Goal: Task Accomplishment & Management: Use online tool/utility

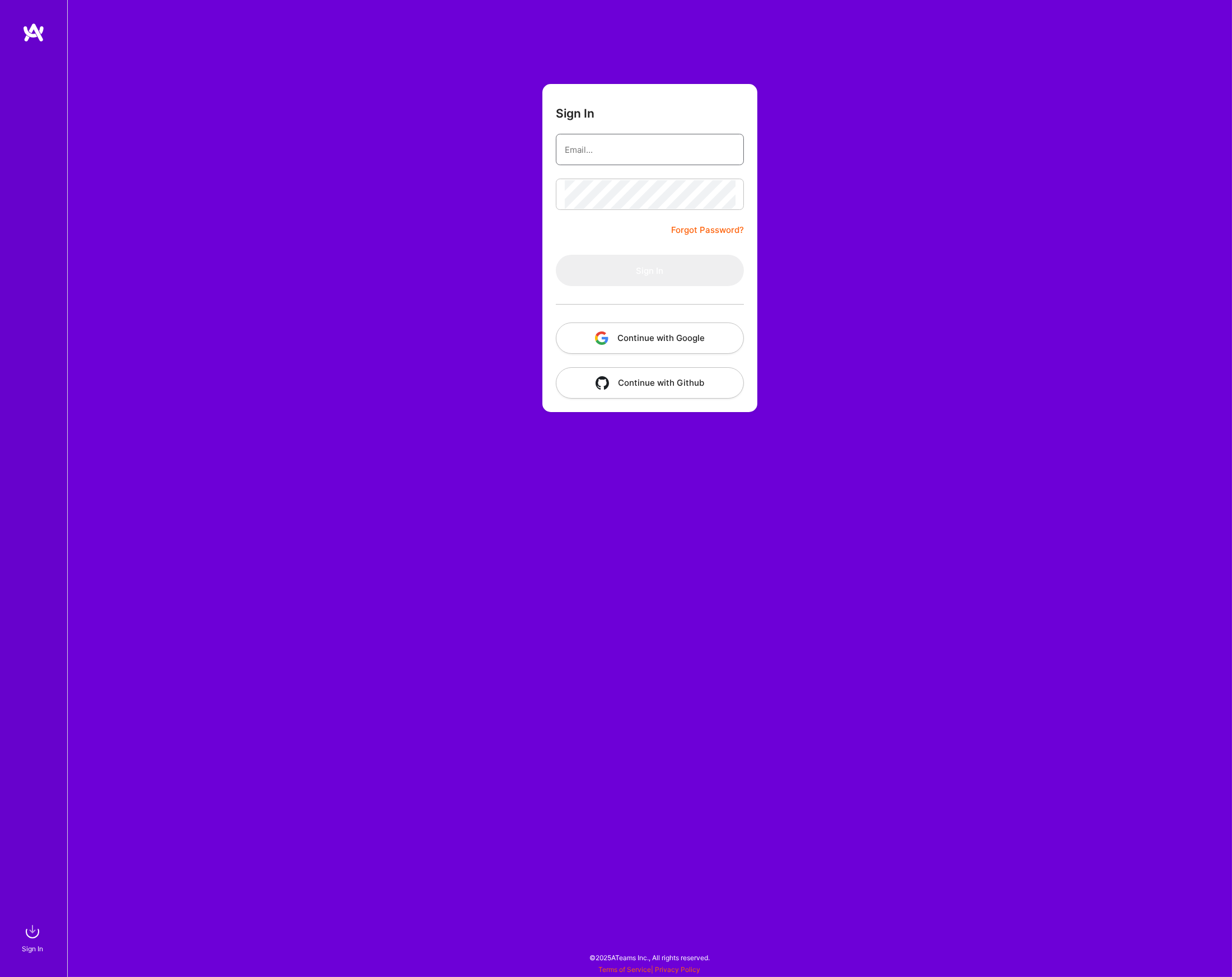
type input "[PERSON_NAME][EMAIL_ADDRESS][PERSON_NAME][DOMAIN_NAME]"
click at [669, 258] on button "Sign In" at bounding box center [650, 271] width 188 height 31
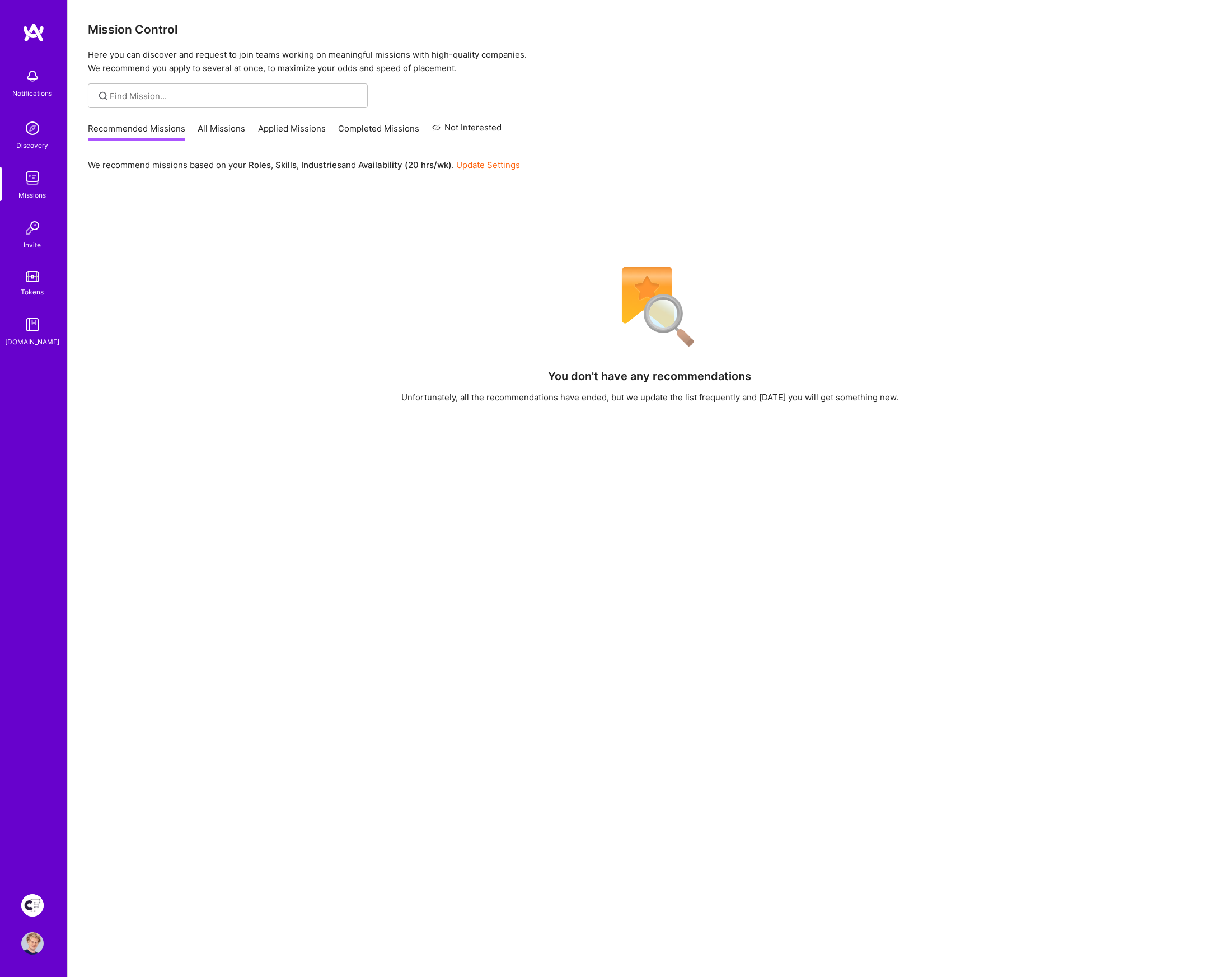
click at [41, 27] on img at bounding box center [33, 32] width 22 height 20
click at [34, 946] on img at bounding box center [33, 943] width 22 height 22
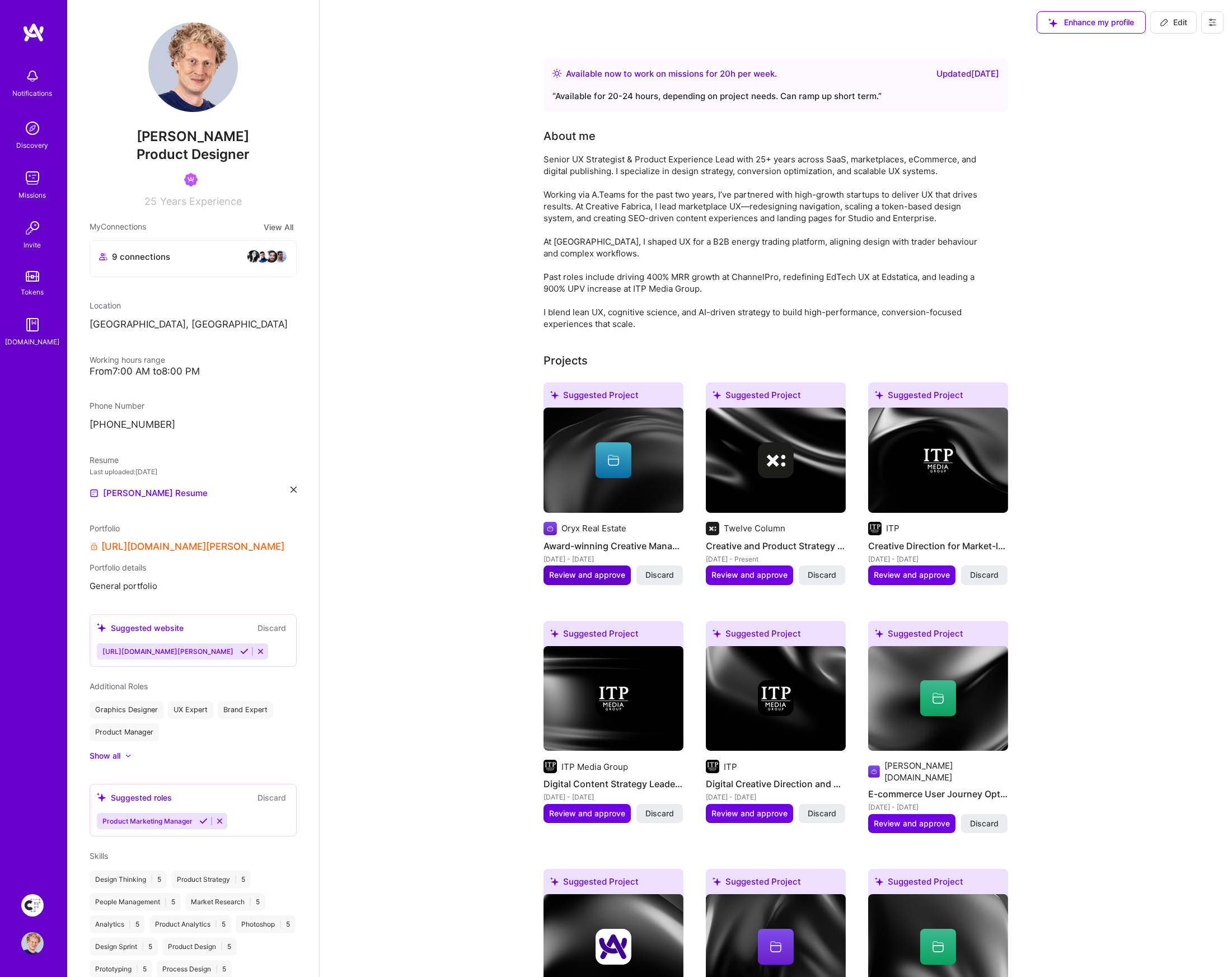
click at [579, 574] on span "Review and approve" at bounding box center [587, 574] width 76 height 11
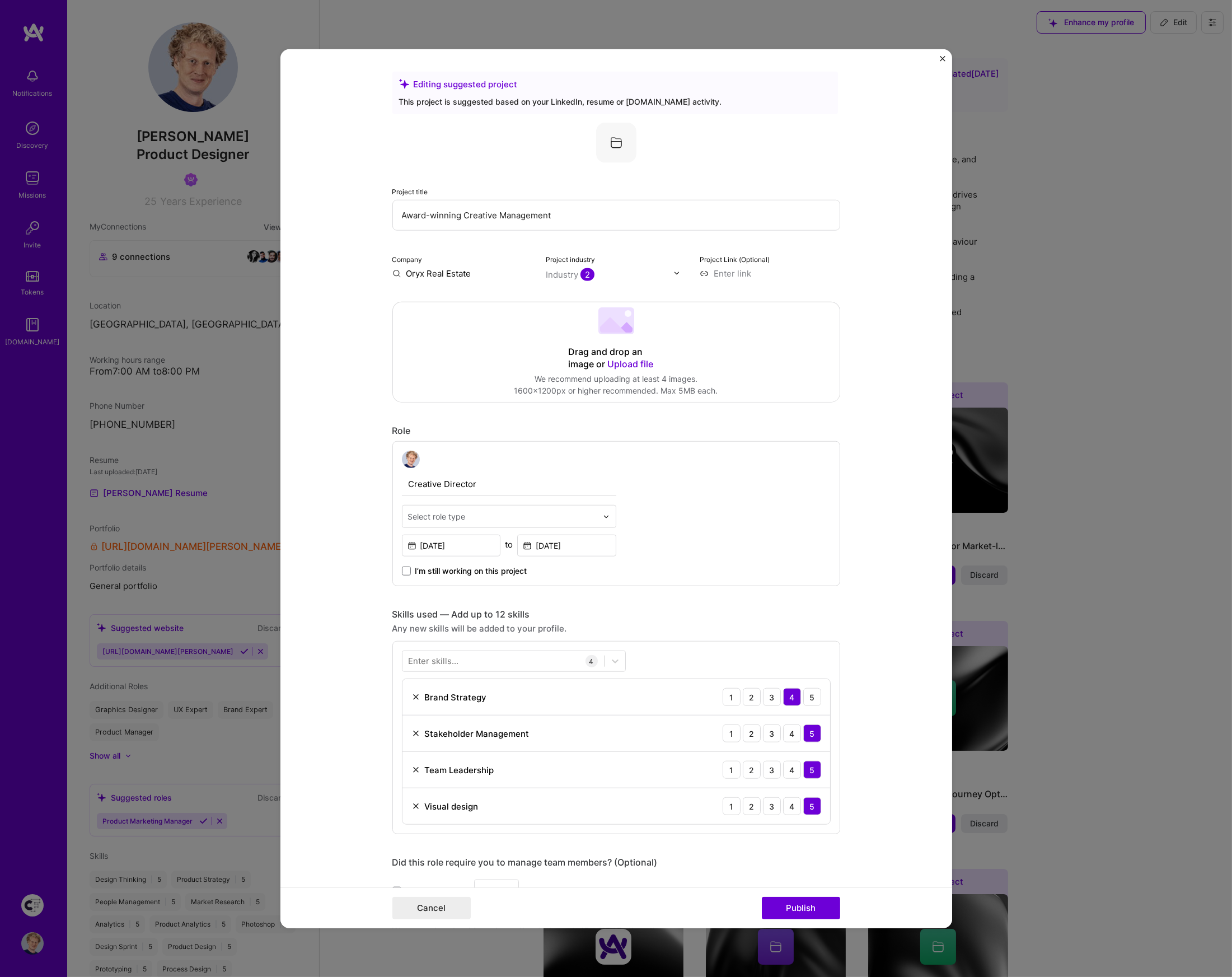
click at [942, 59] on img "Close" at bounding box center [943, 58] width 6 height 6
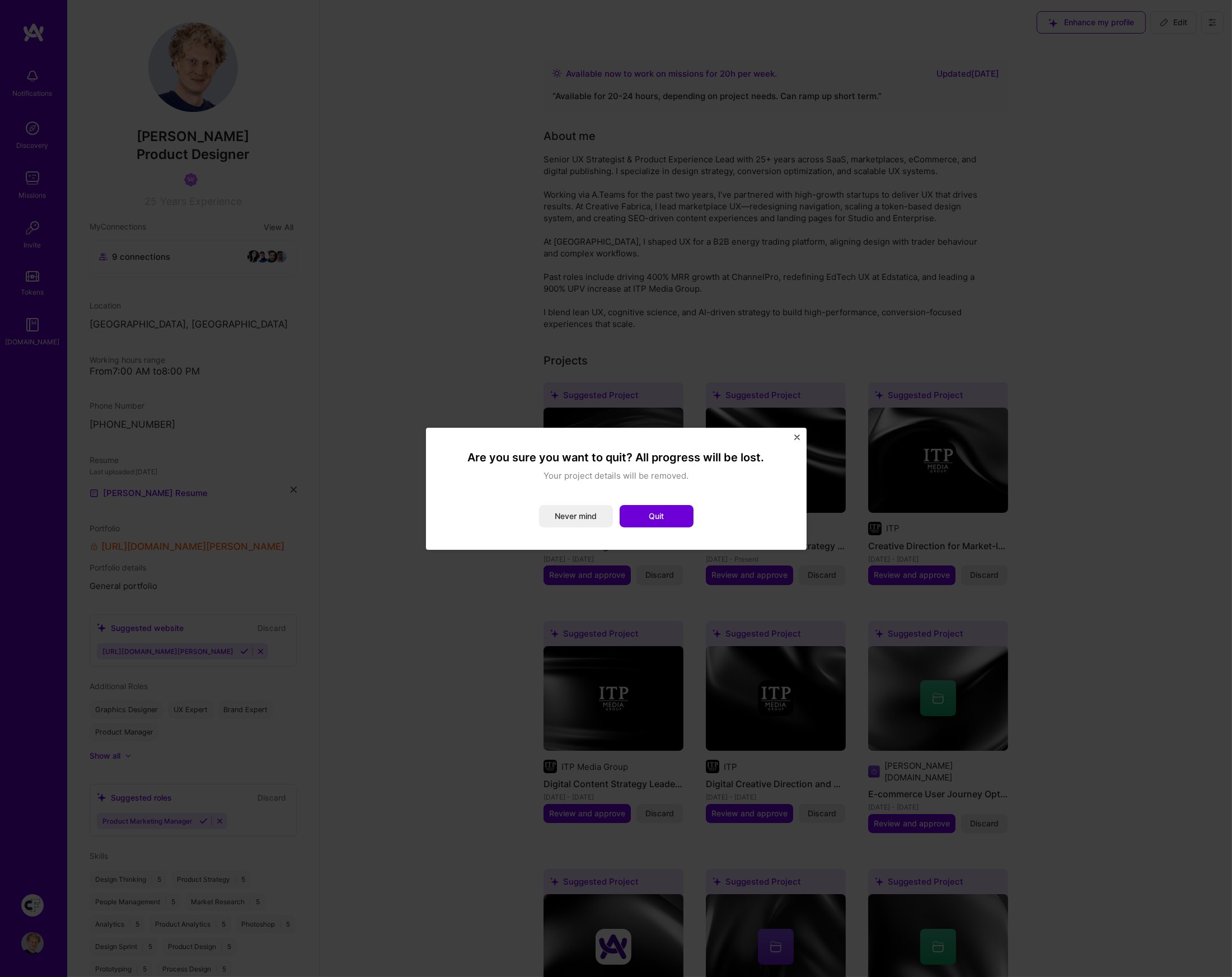
click at [797, 437] on img "Close" at bounding box center [797, 437] width 6 height 6
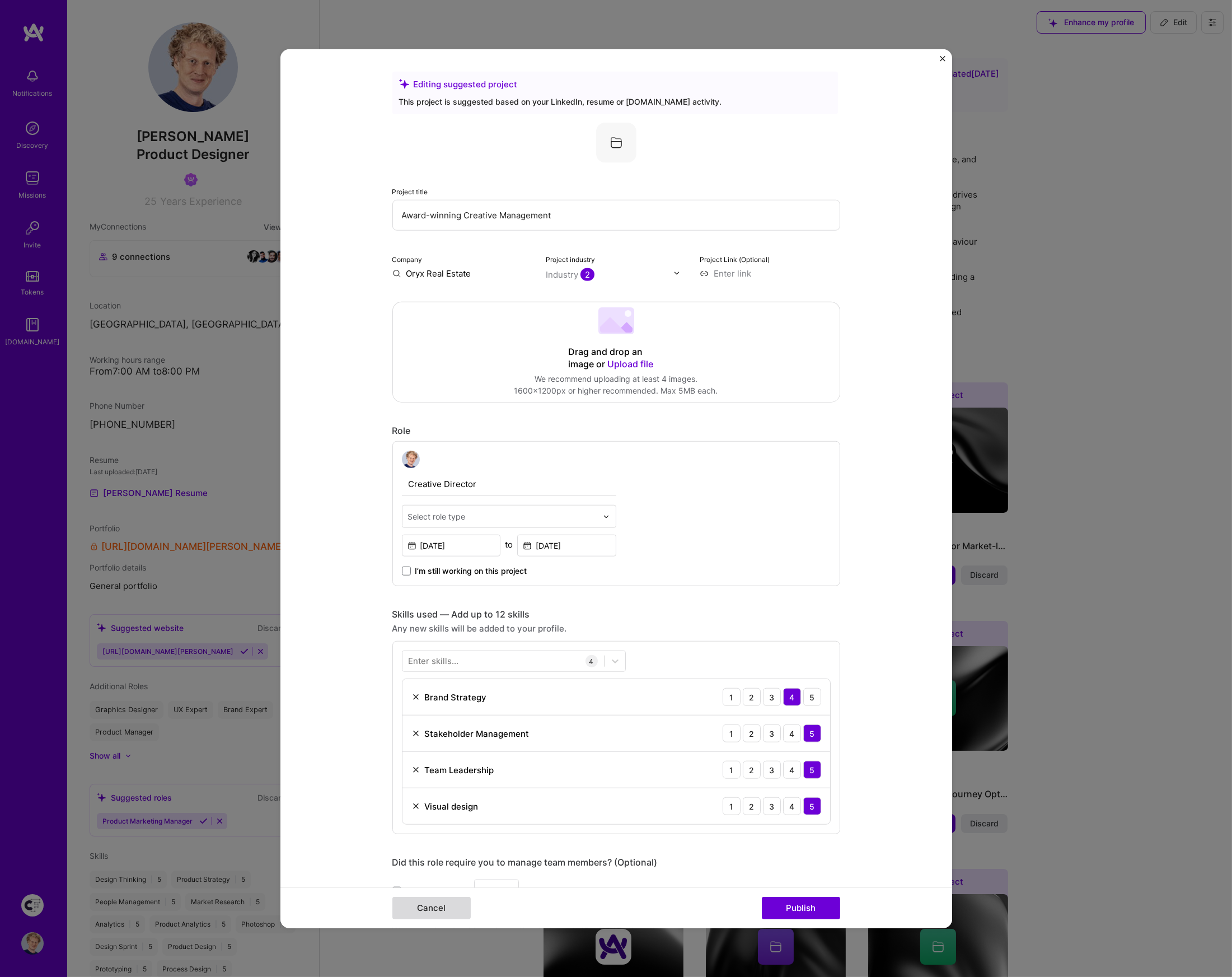
click at [446, 902] on button "Cancel" at bounding box center [431, 908] width 78 height 22
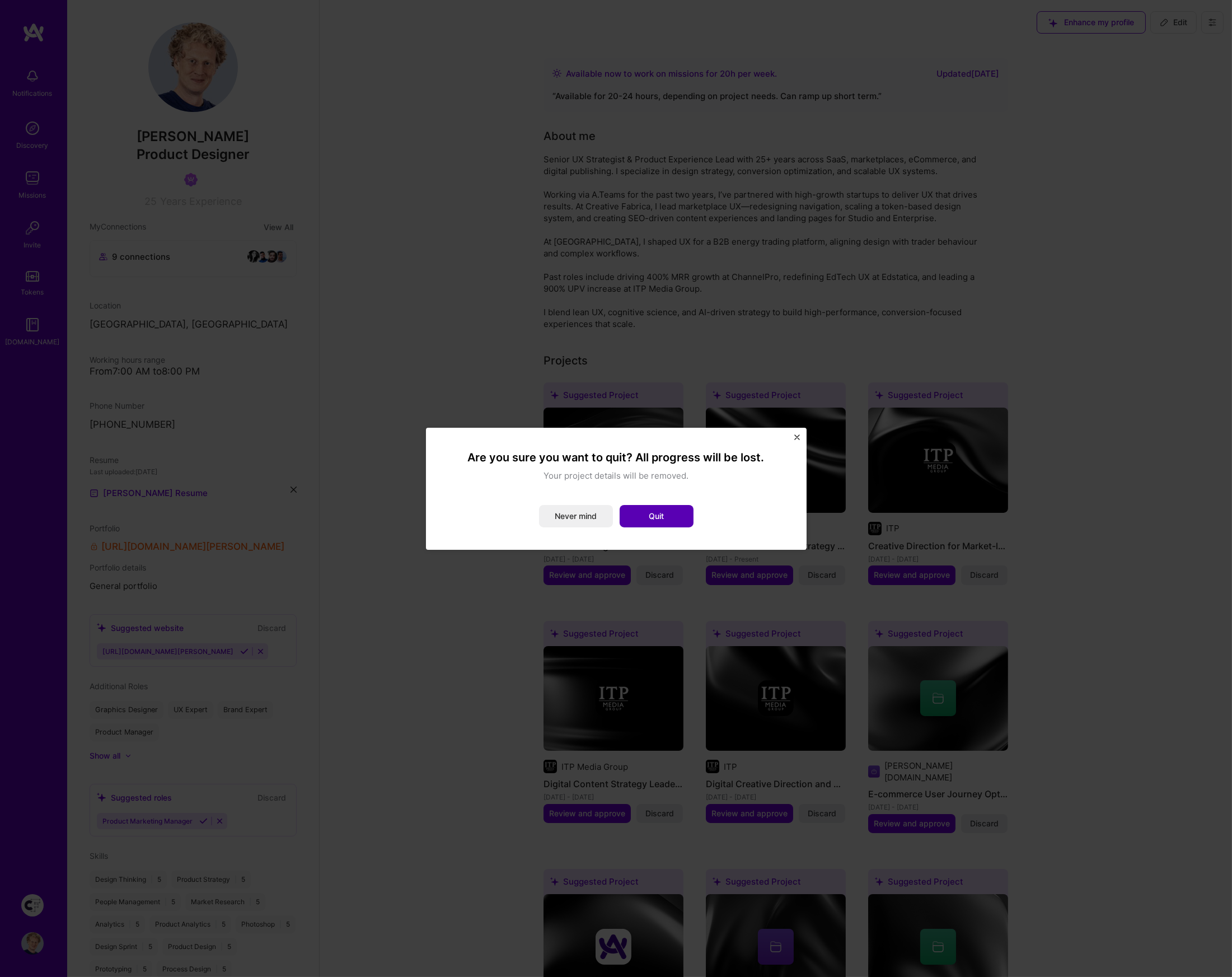
click at [669, 514] on button "Quit" at bounding box center [657, 516] width 74 height 22
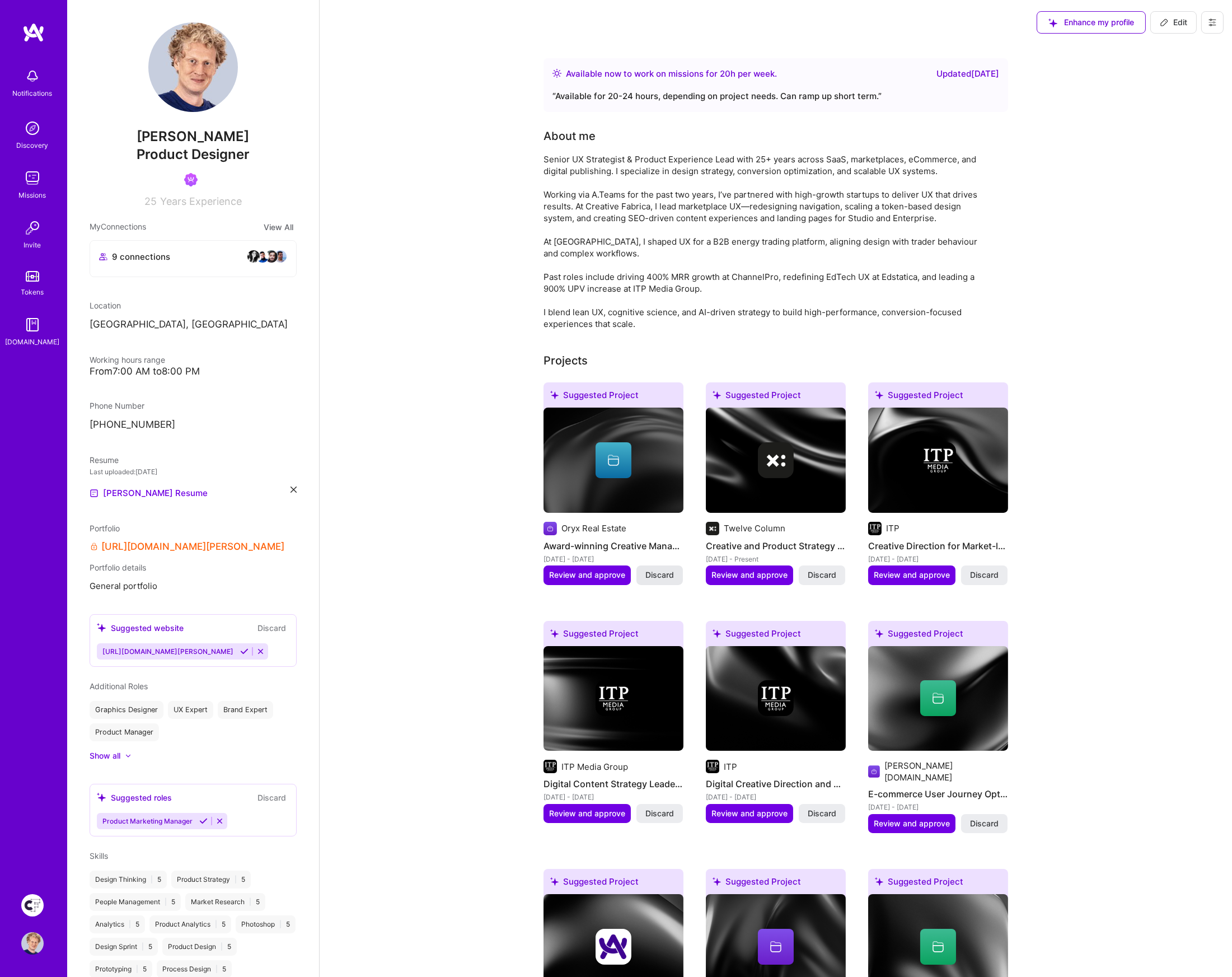
click at [658, 580] on span "Discard" at bounding box center [660, 574] width 29 height 11
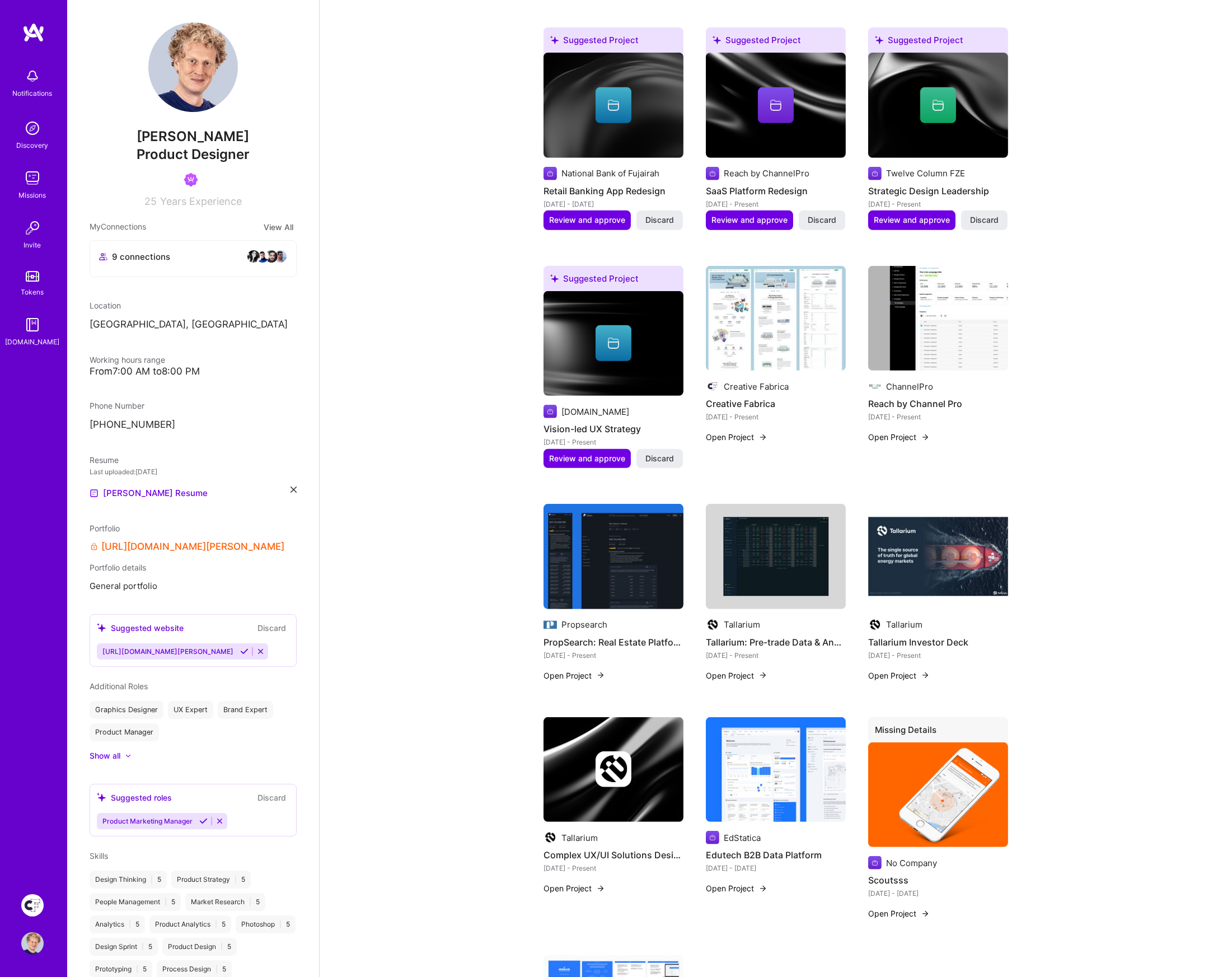
scroll to position [1482, 0]
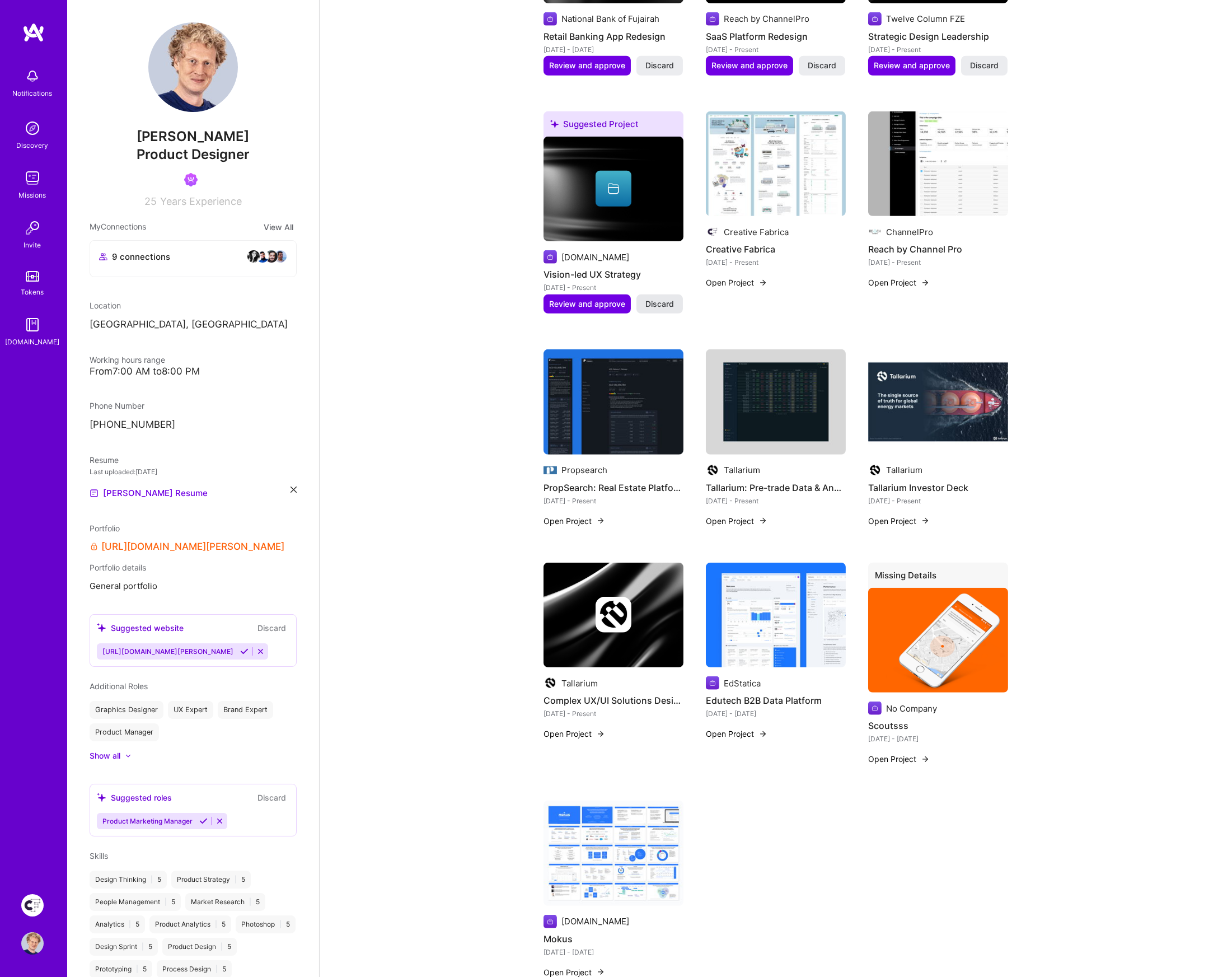
click at [667, 299] on span "Discard" at bounding box center [660, 304] width 29 height 11
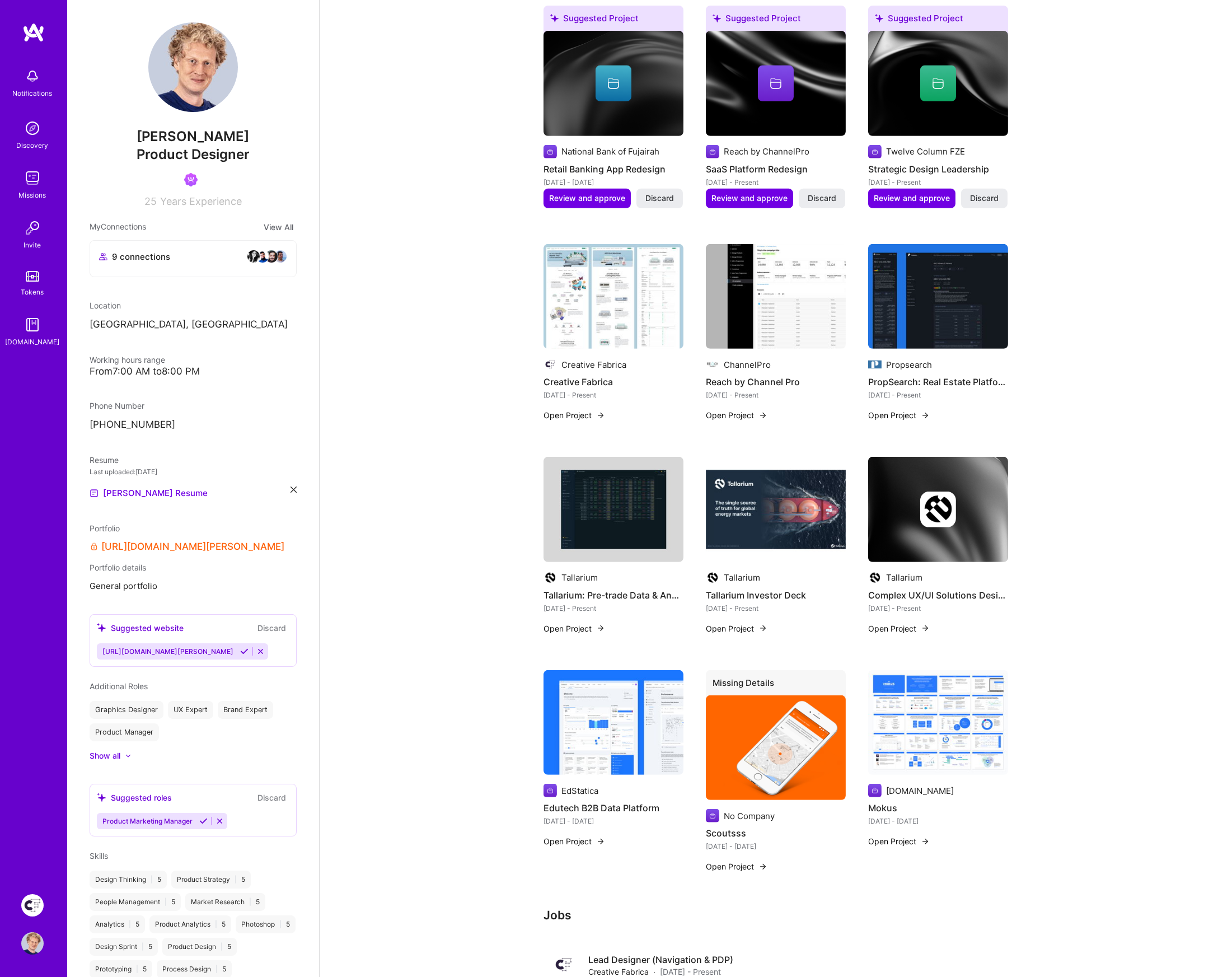
scroll to position [1245, 0]
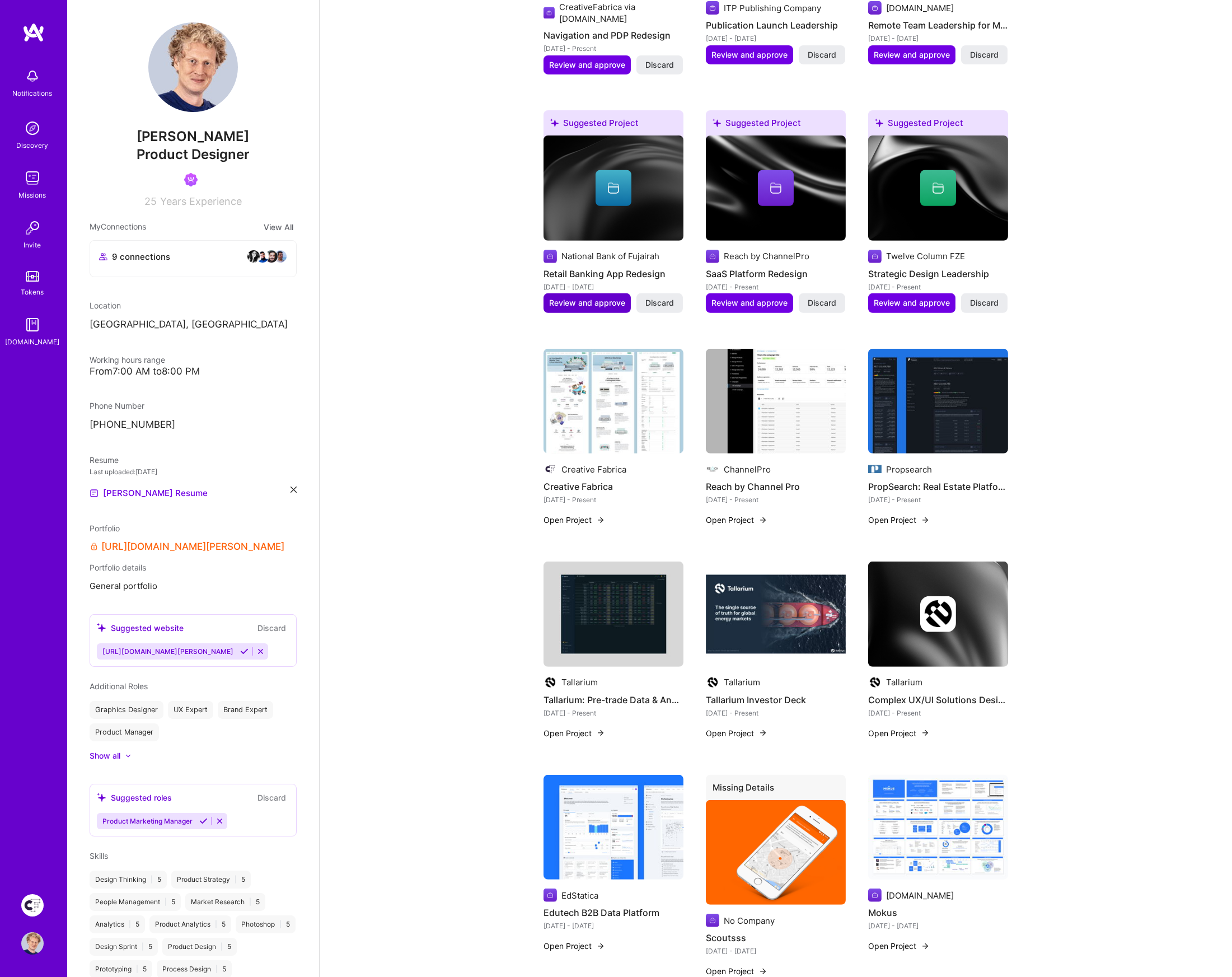
click at [603, 297] on span "Review and approve" at bounding box center [587, 302] width 76 height 11
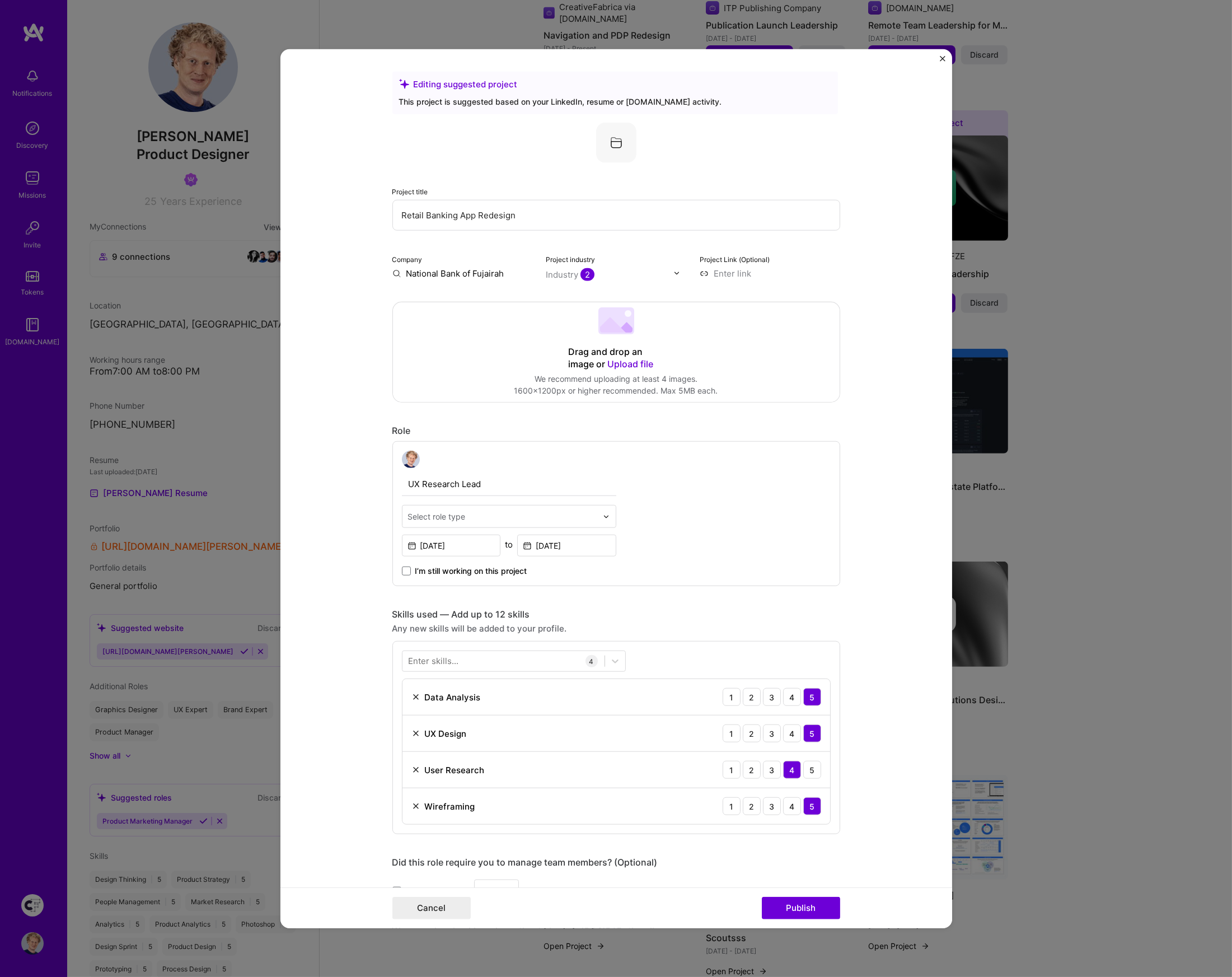
click at [943, 59] on img "Close" at bounding box center [943, 58] width 6 height 6
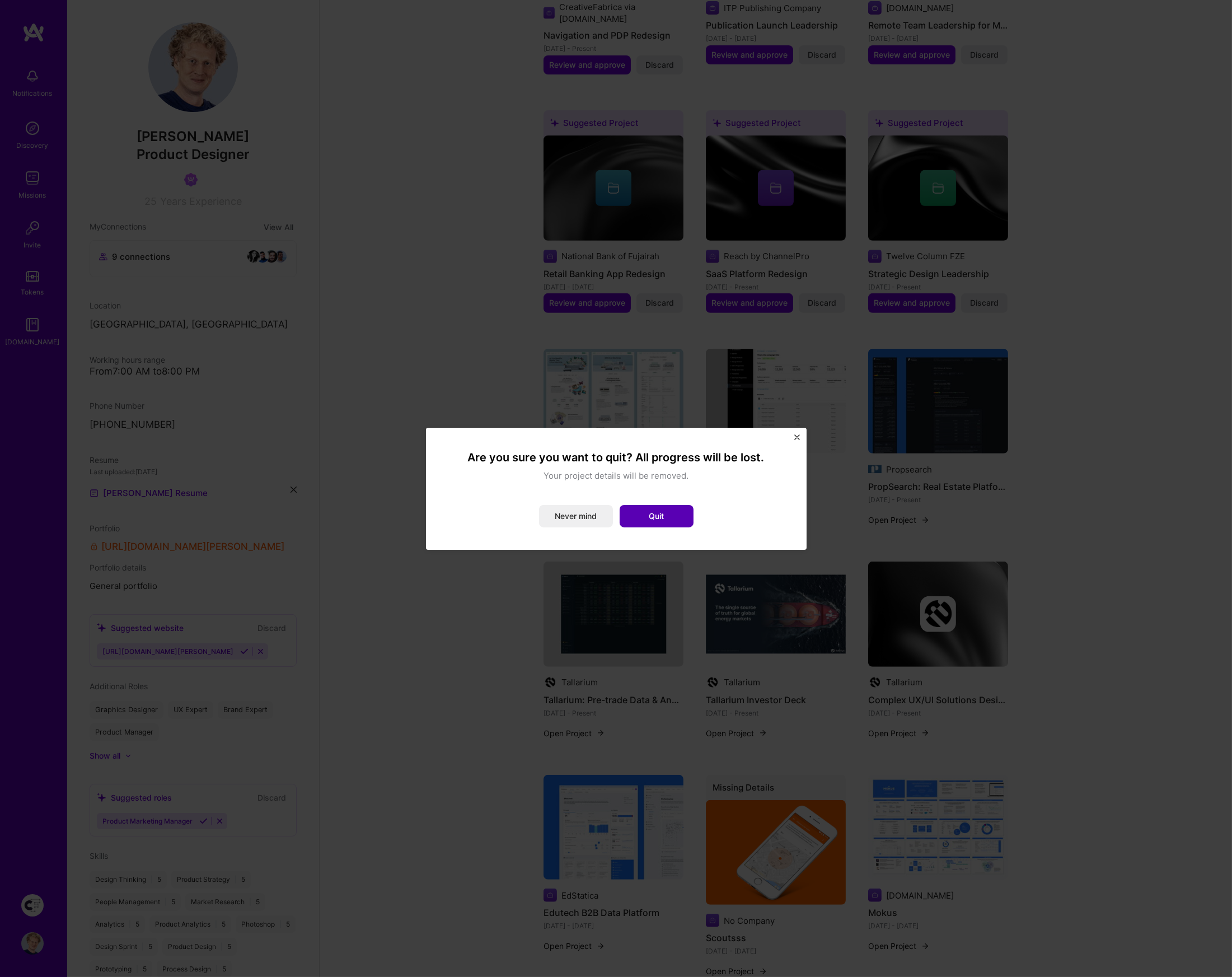
click at [664, 520] on button "Quit" at bounding box center [657, 516] width 74 height 22
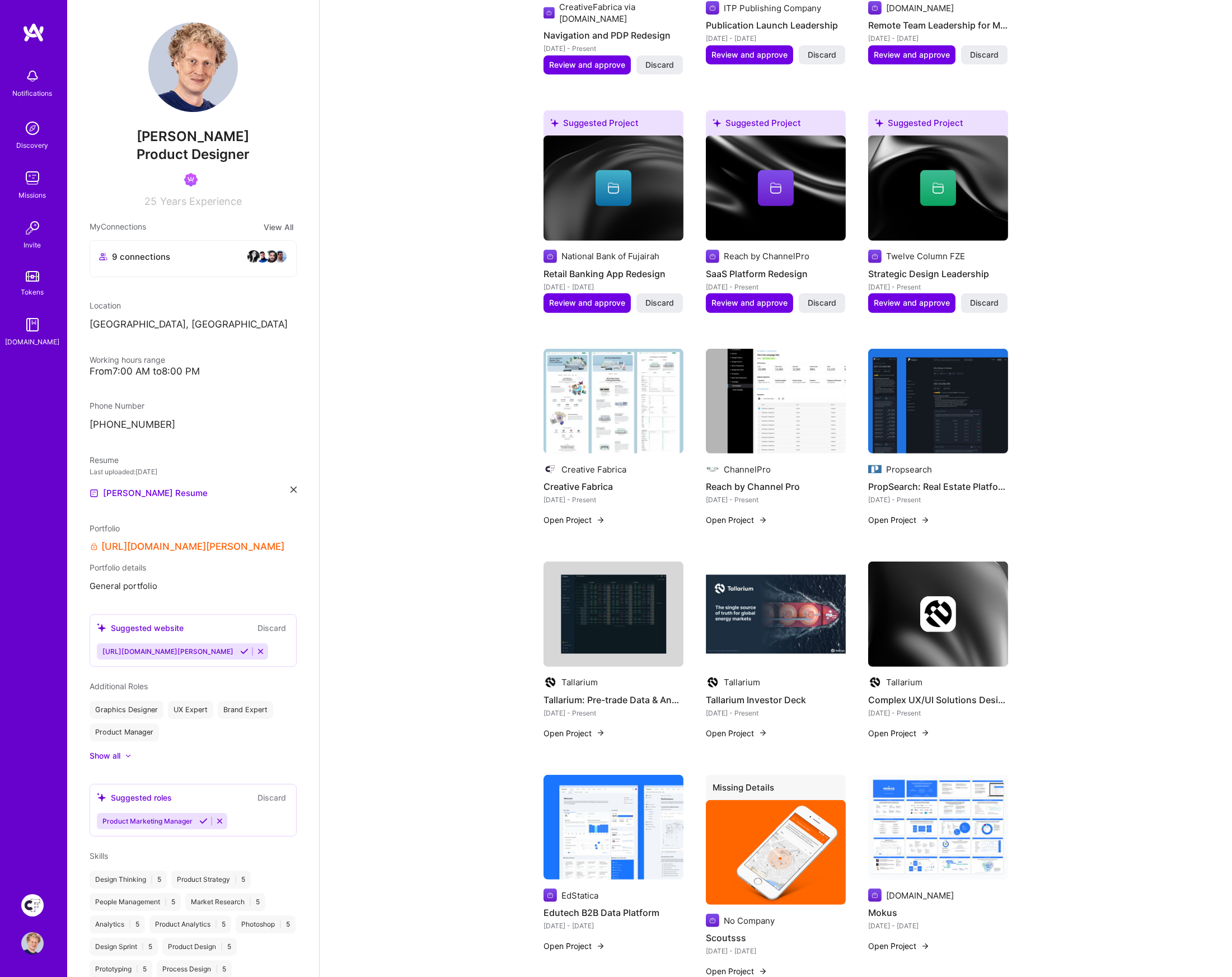
click at [657, 297] on span "Discard" at bounding box center [660, 302] width 29 height 11
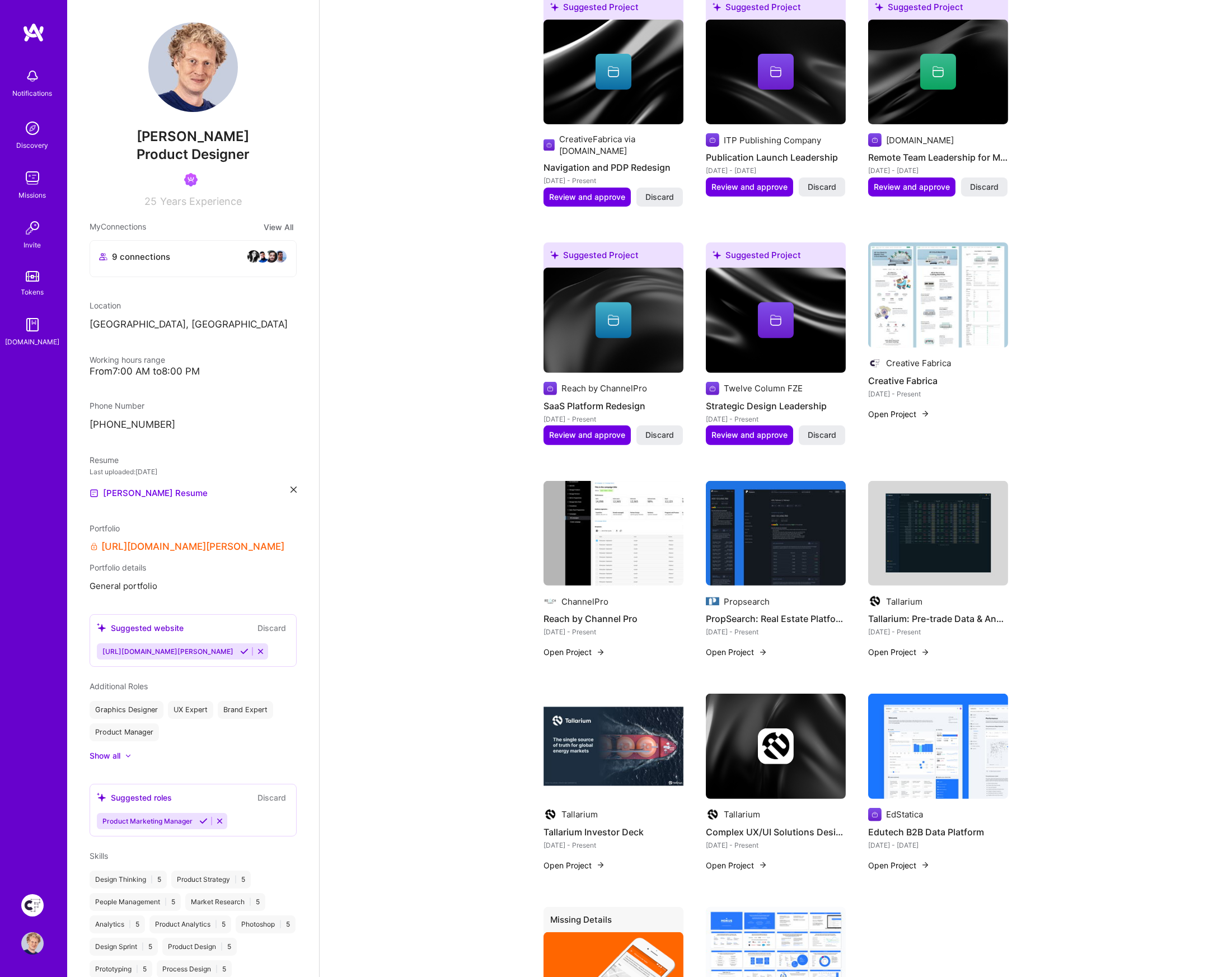
scroll to position [1112, 0]
click at [663, 430] on span "Discard" at bounding box center [660, 435] width 29 height 11
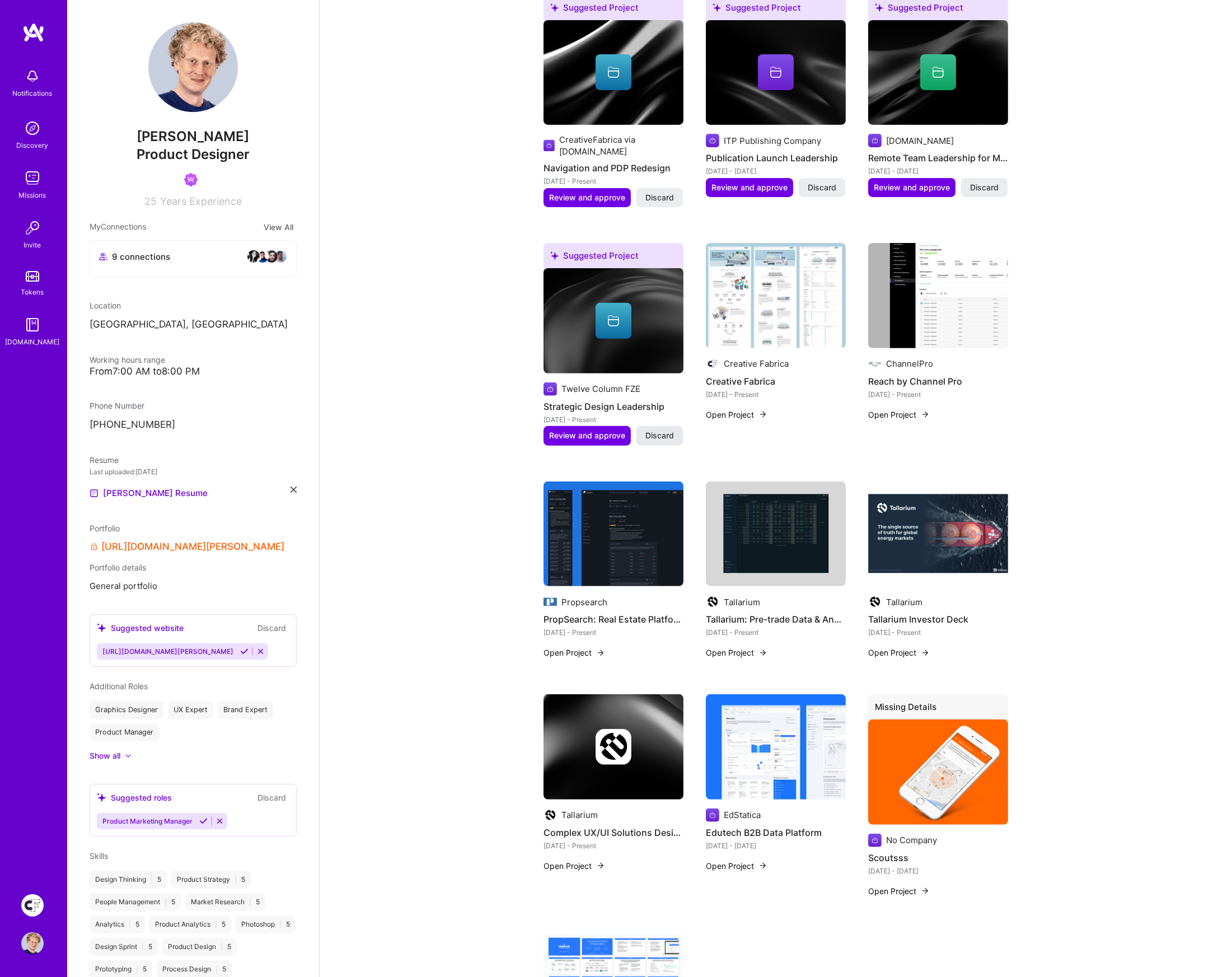
click at [671, 430] on span "Discard" at bounding box center [660, 435] width 29 height 11
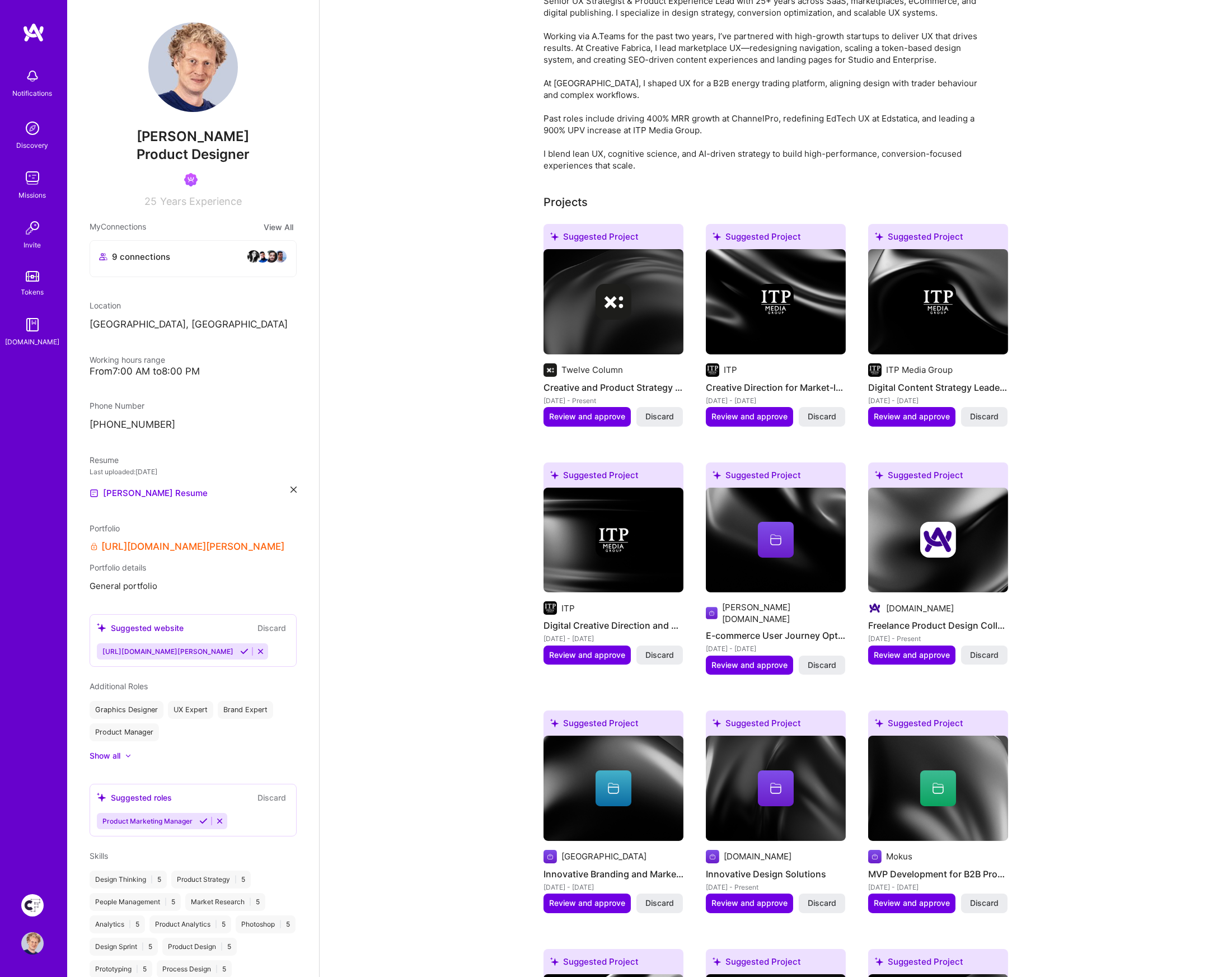
scroll to position [146, 0]
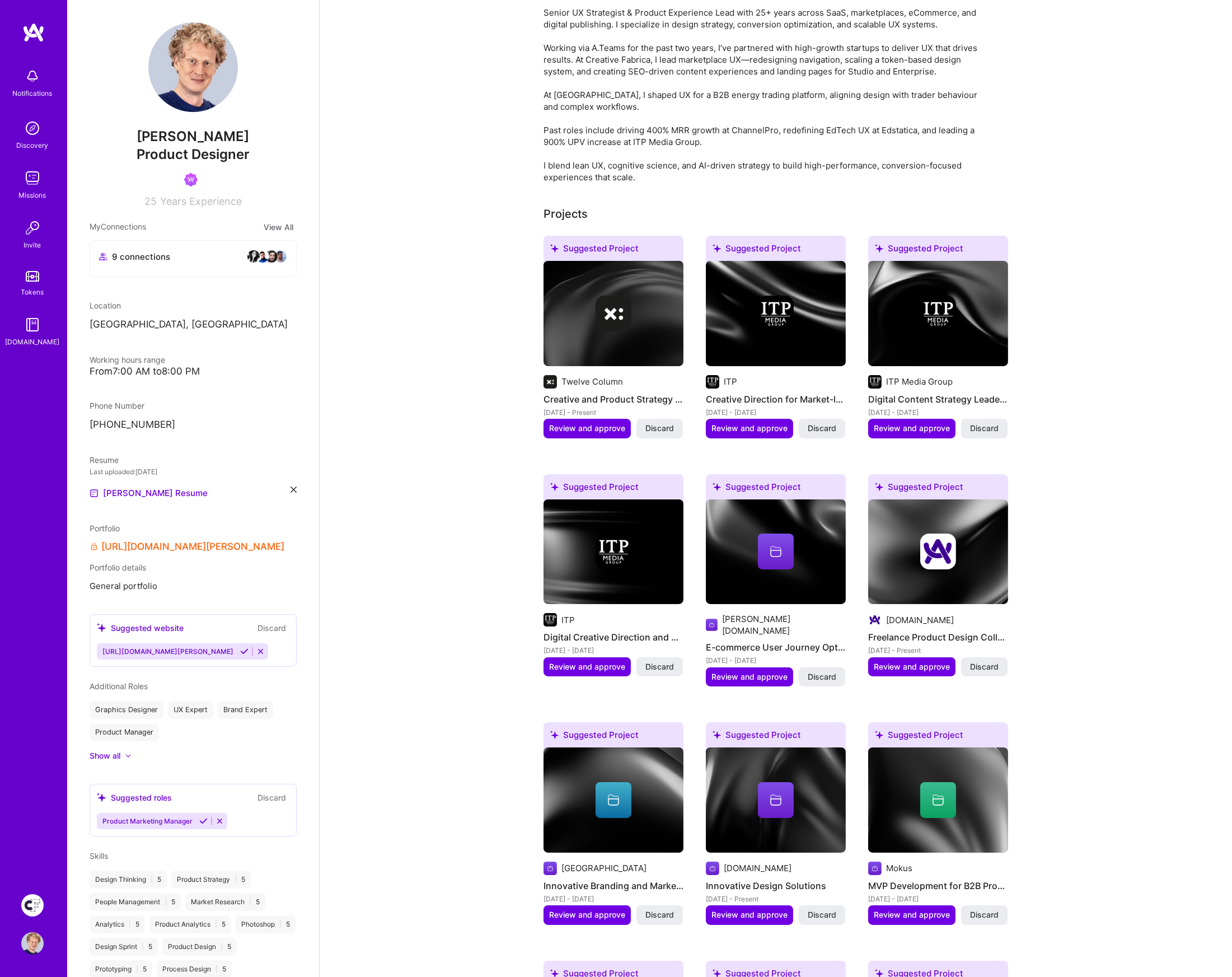
click at [989, 428] on span "Discard" at bounding box center [984, 428] width 29 height 11
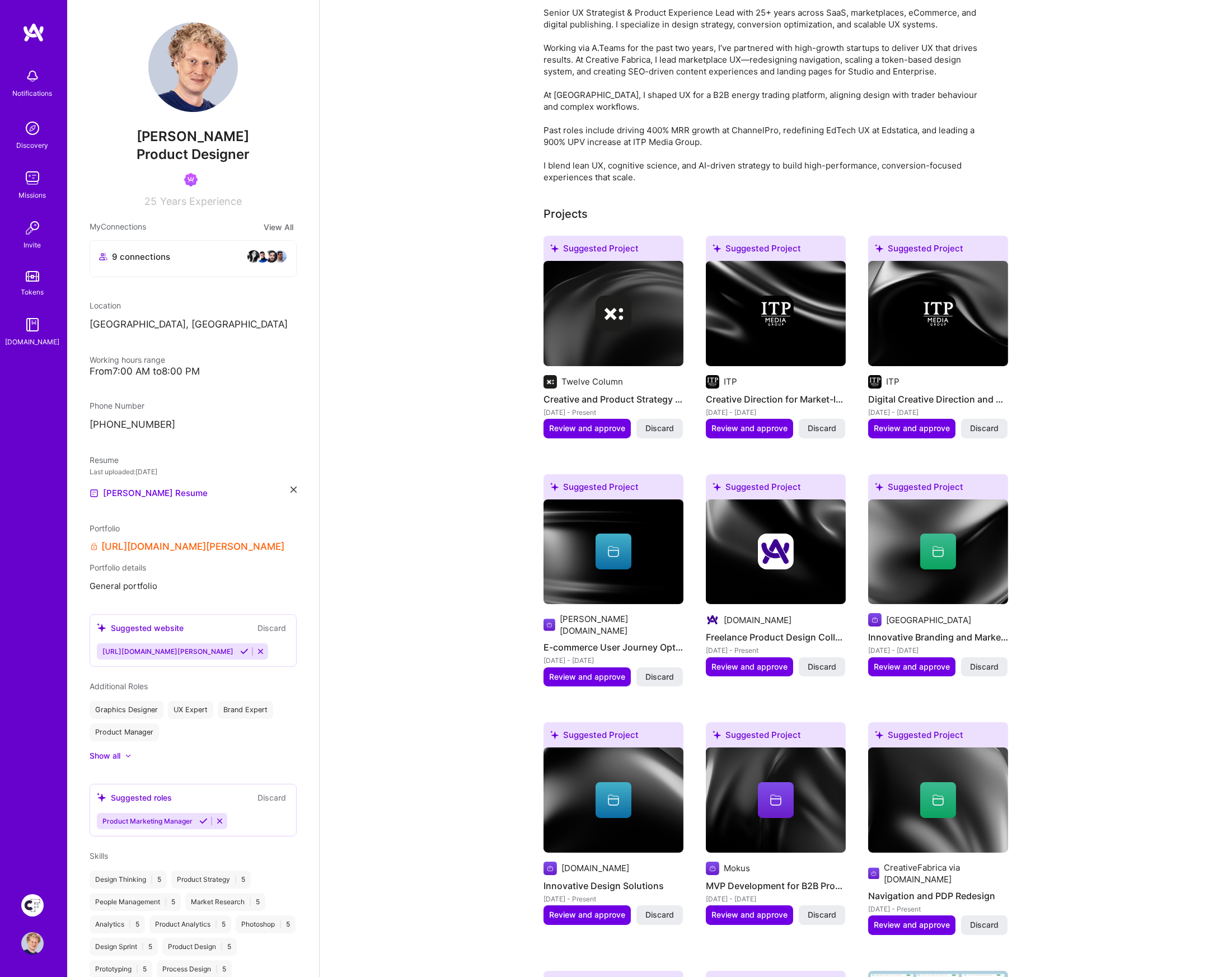
click at [818, 428] on span "Discard" at bounding box center [822, 428] width 29 height 11
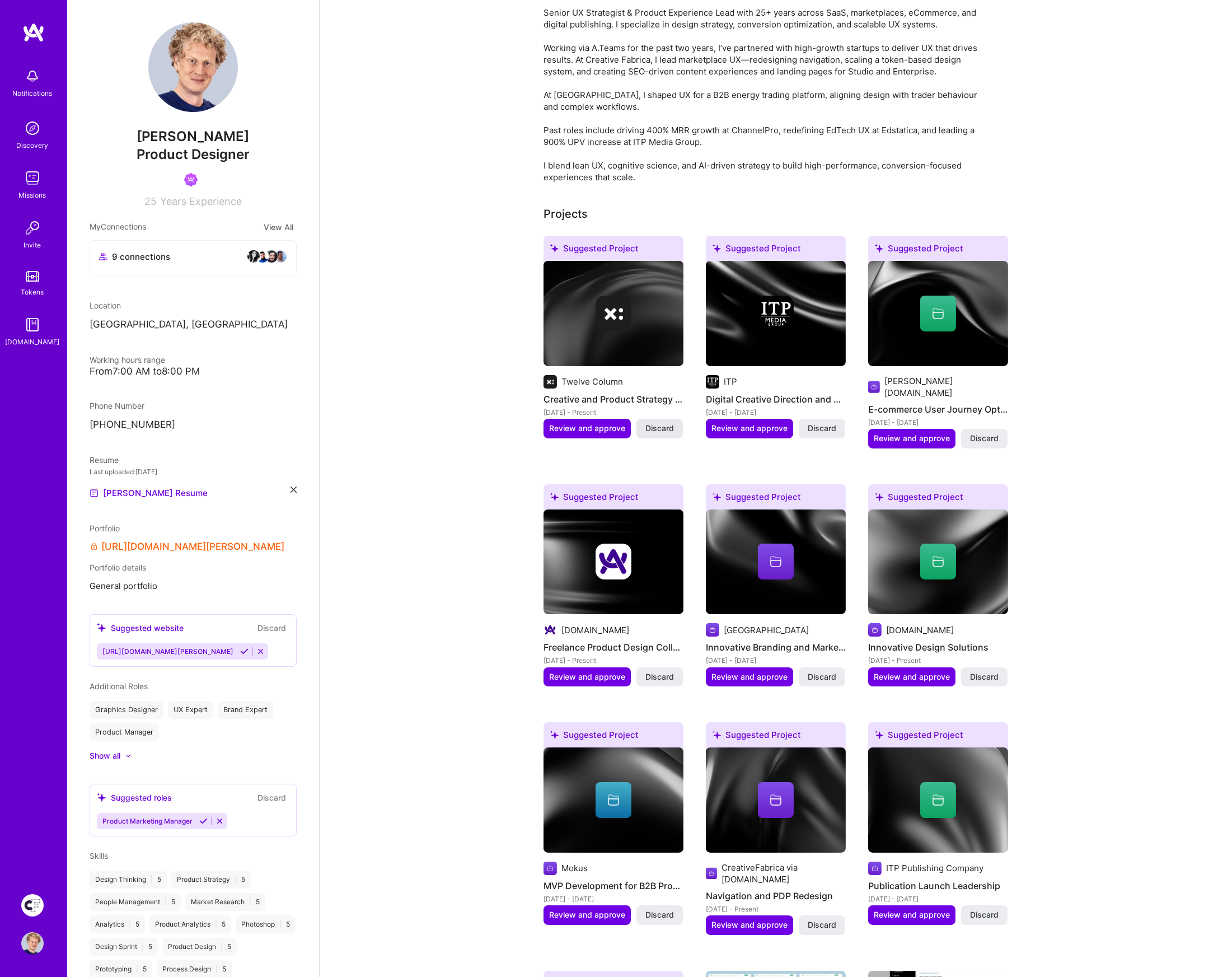
click at [669, 427] on span "Discard" at bounding box center [660, 428] width 29 height 11
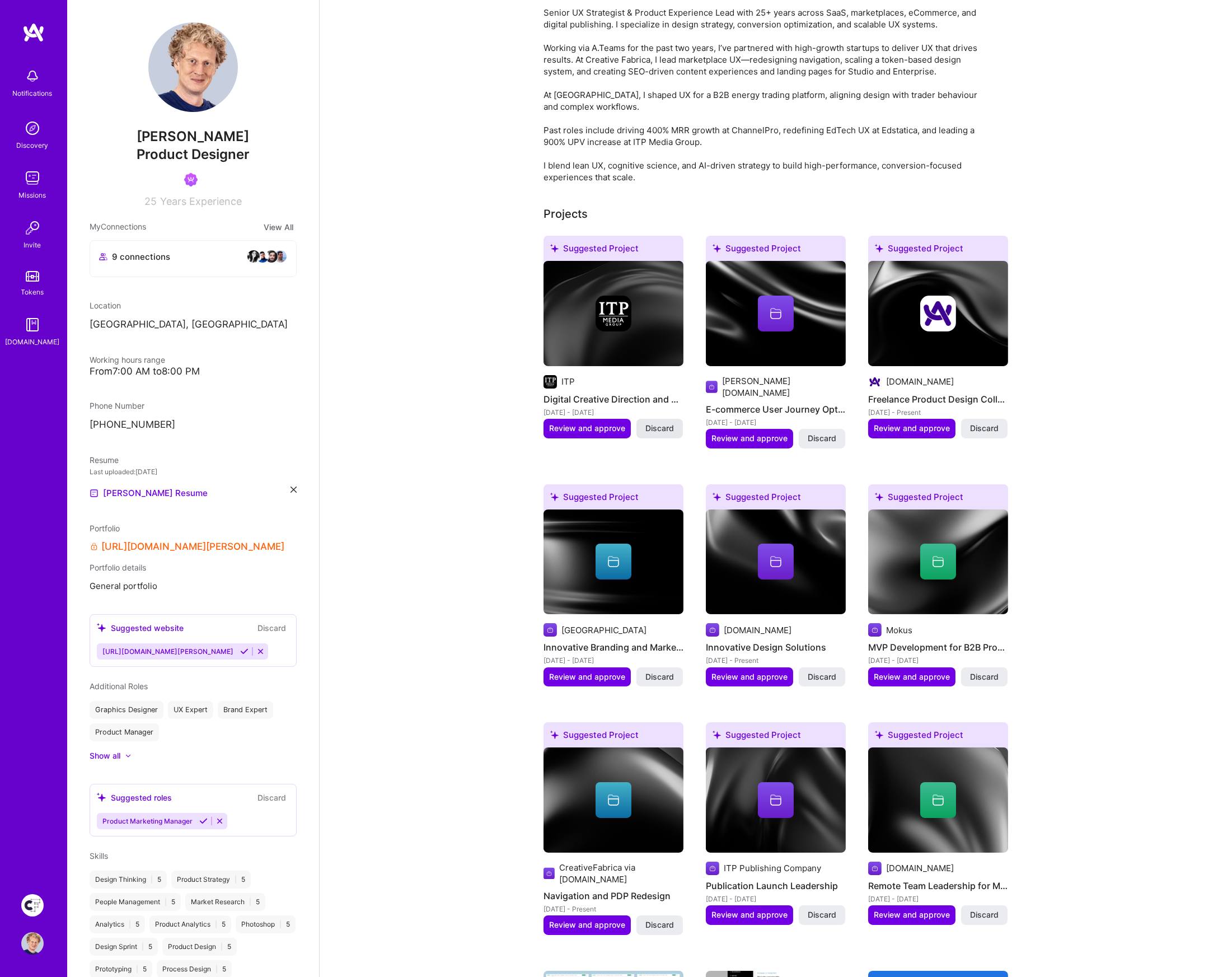
click at [669, 427] on span "Discard" at bounding box center [660, 428] width 29 height 11
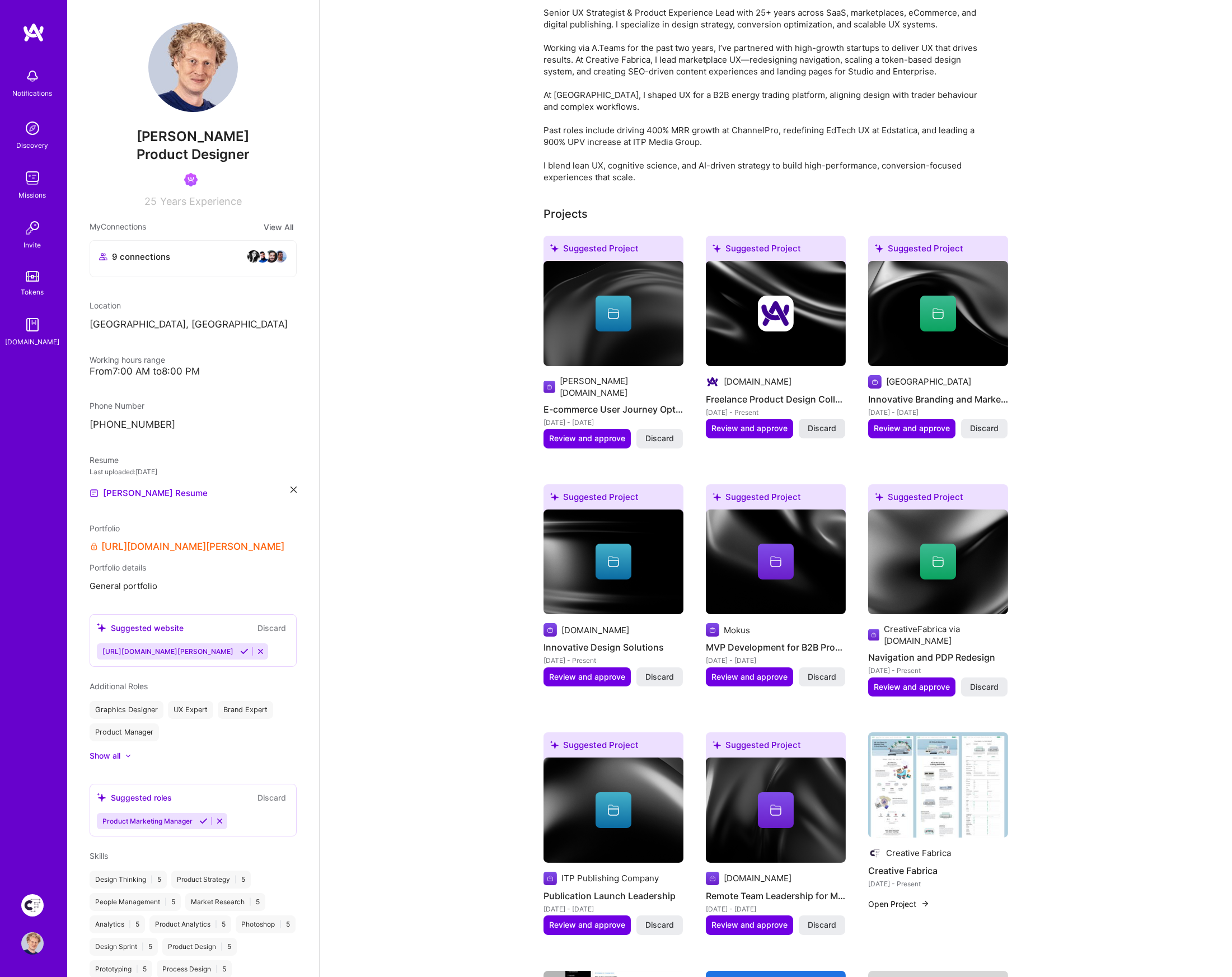
click at [831, 427] on span "Discard" at bounding box center [822, 428] width 29 height 11
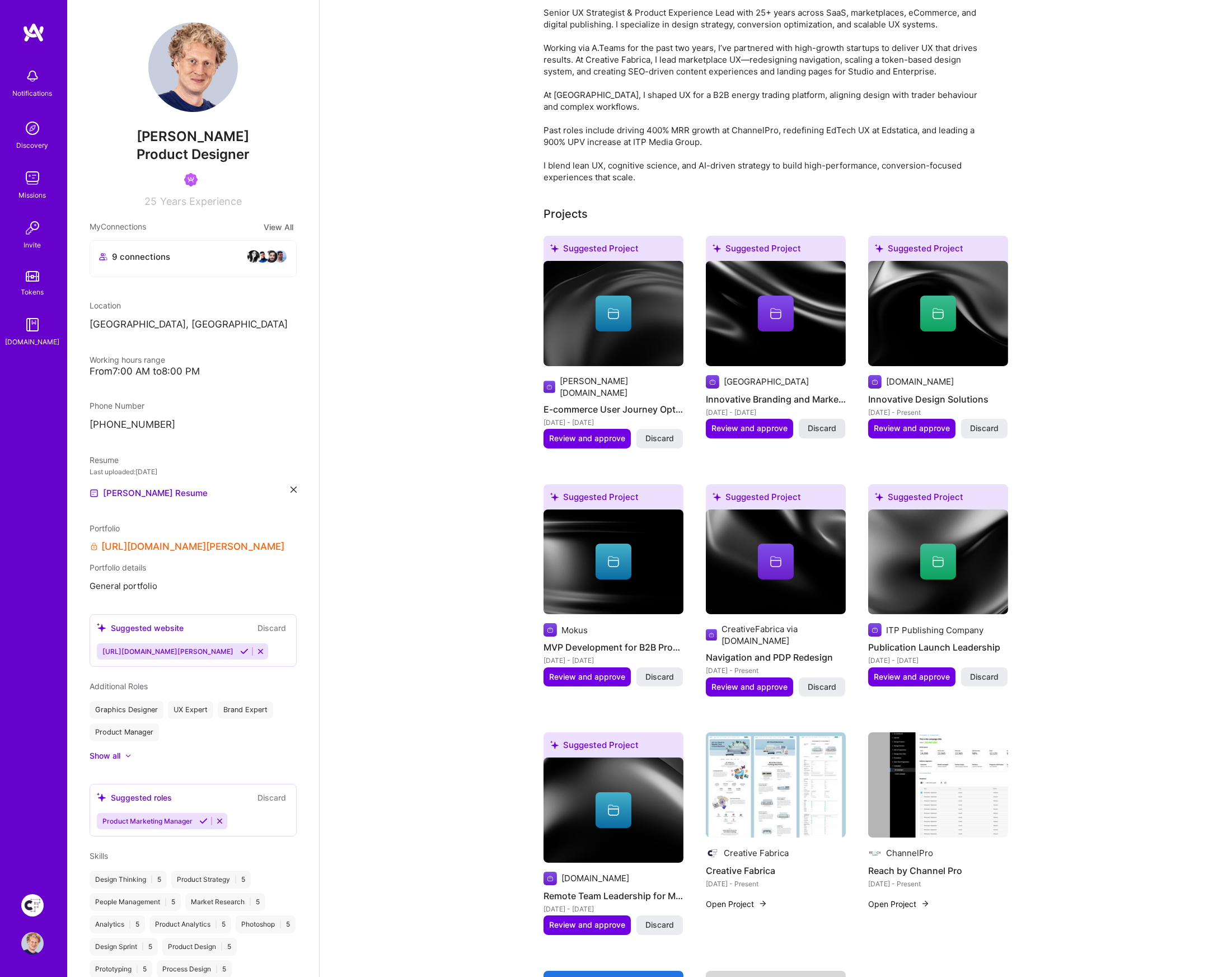
click at [829, 427] on span "Discard" at bounding box center [822, 428] width 29 height 11
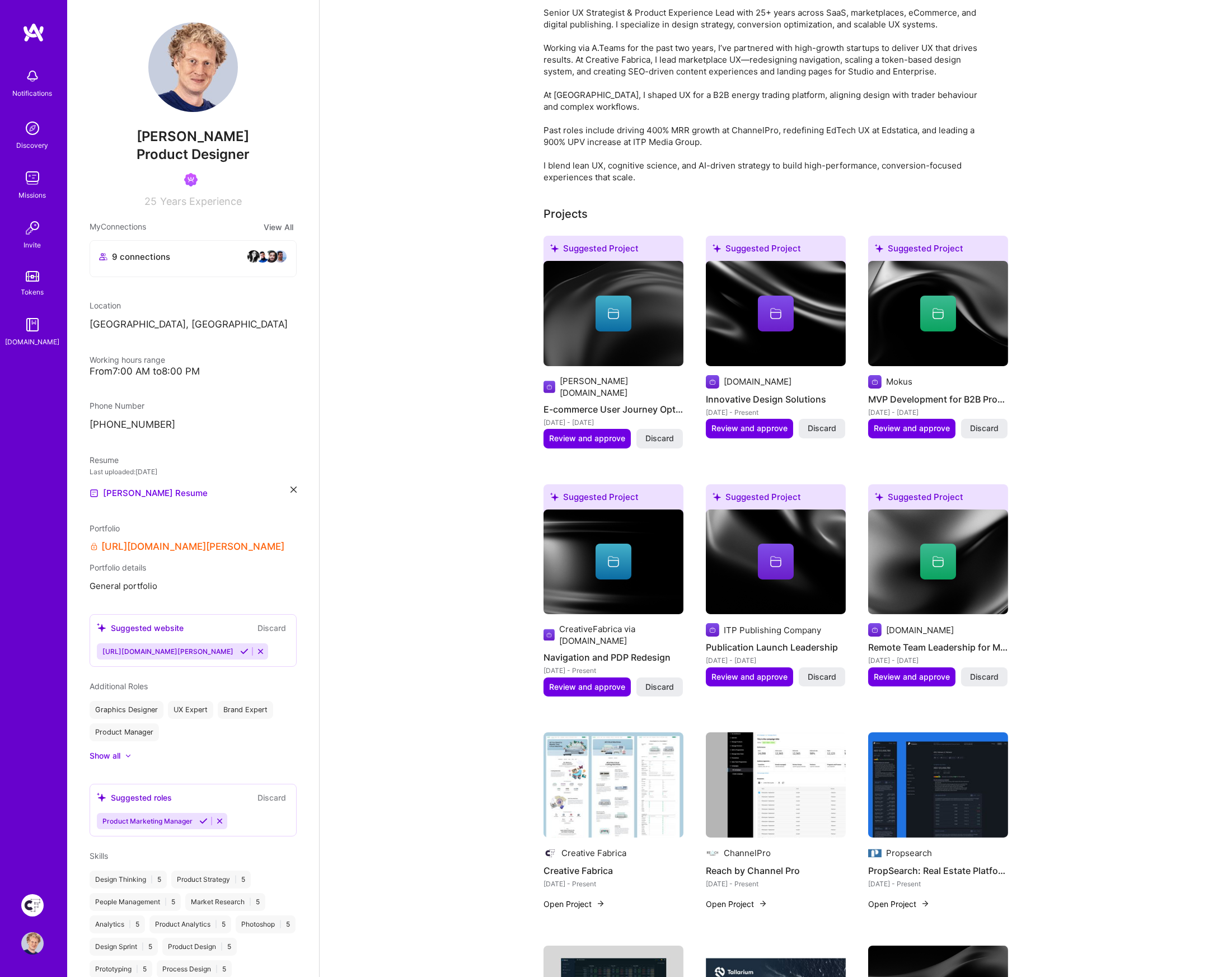
click at [829, 427] on span "Discard" at bounding box center [822, 428] width 29 height 11
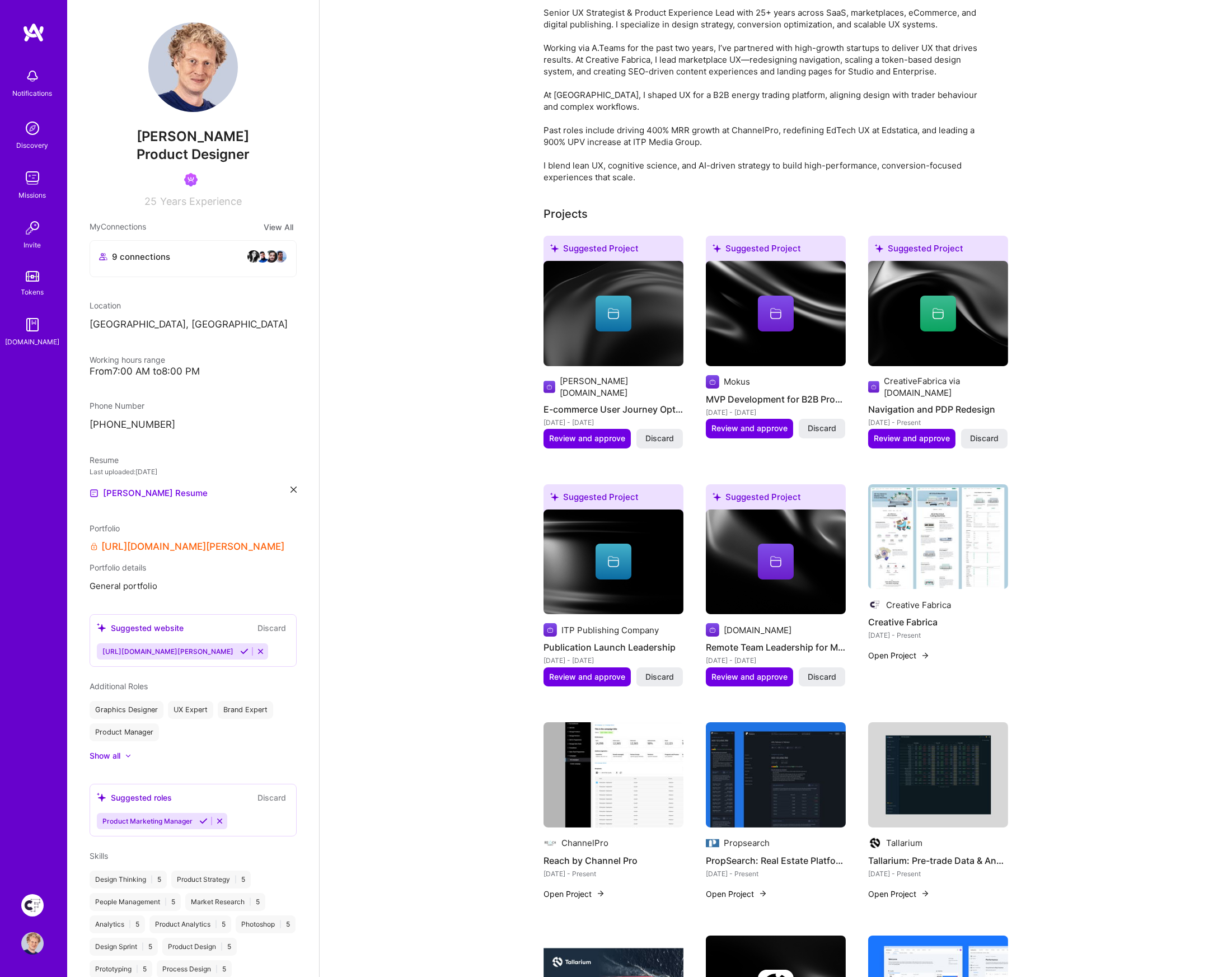
click at [829, 427] on span "Discard" at bounding box center [822, 428] width 29 height 11
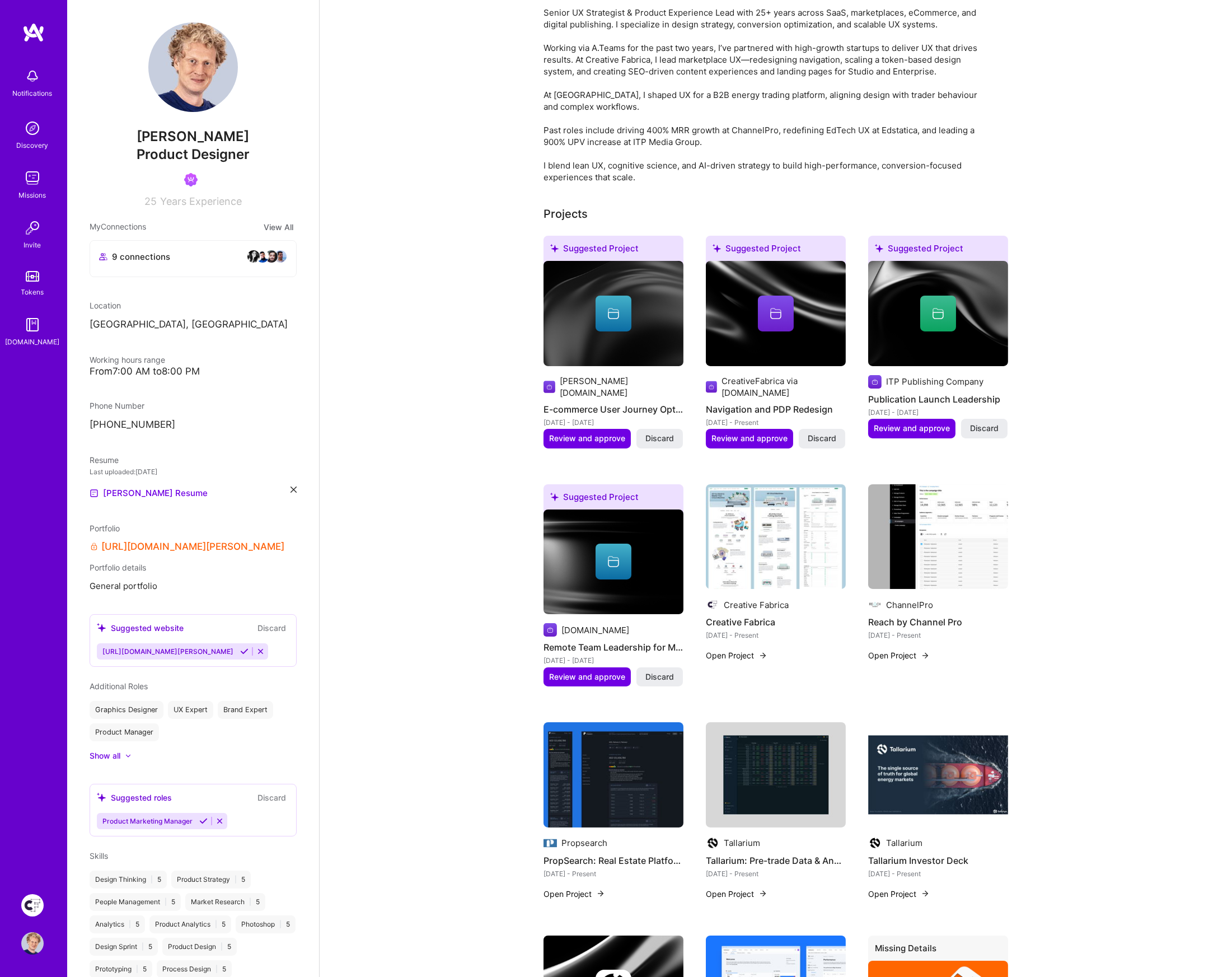
click at [829, 433] on span "Discard" at bounding box center [822, 438] width 29 height 11
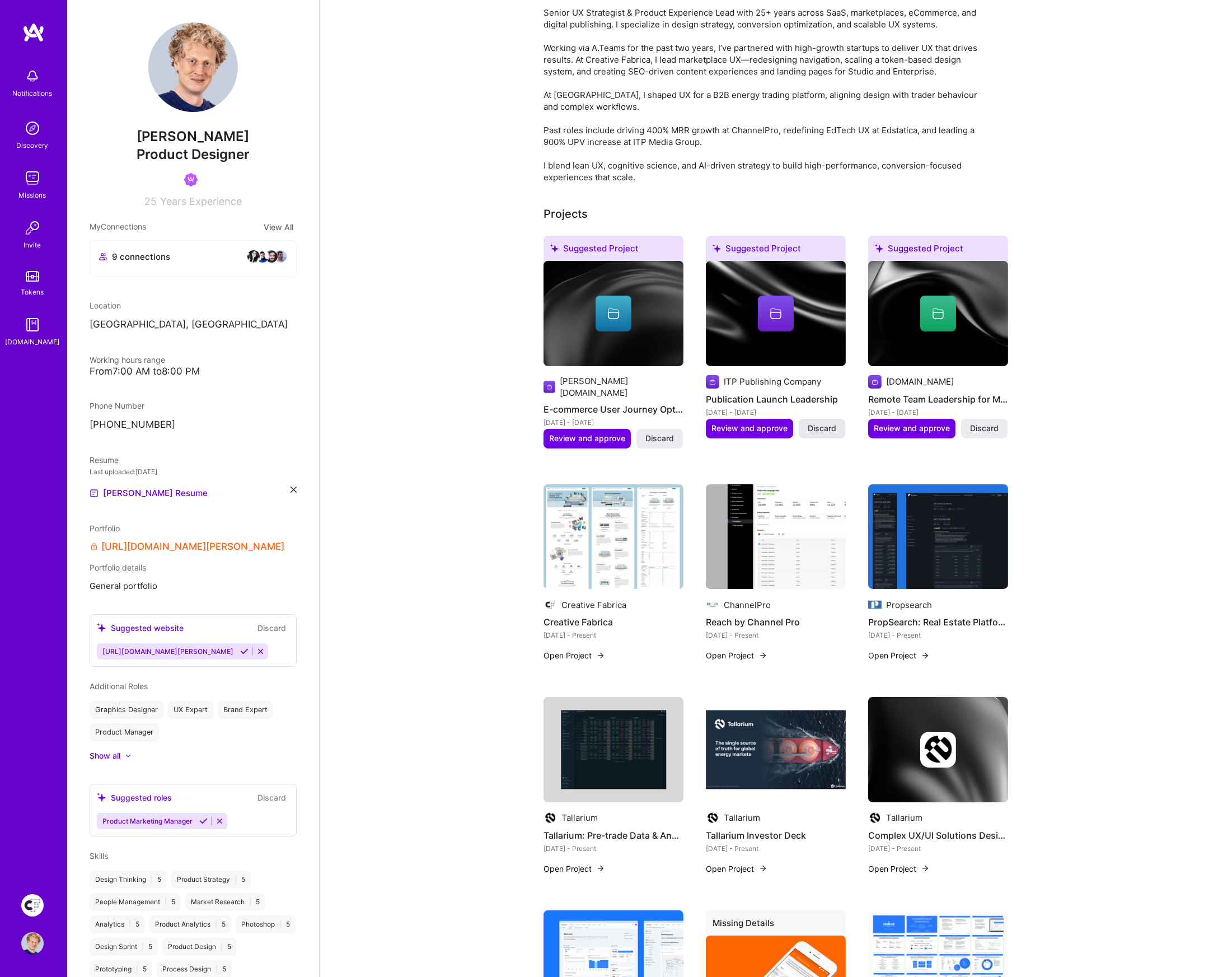
click at [829, 427] on span "Discard" at bounding box center [822, 428] width 29 height 11
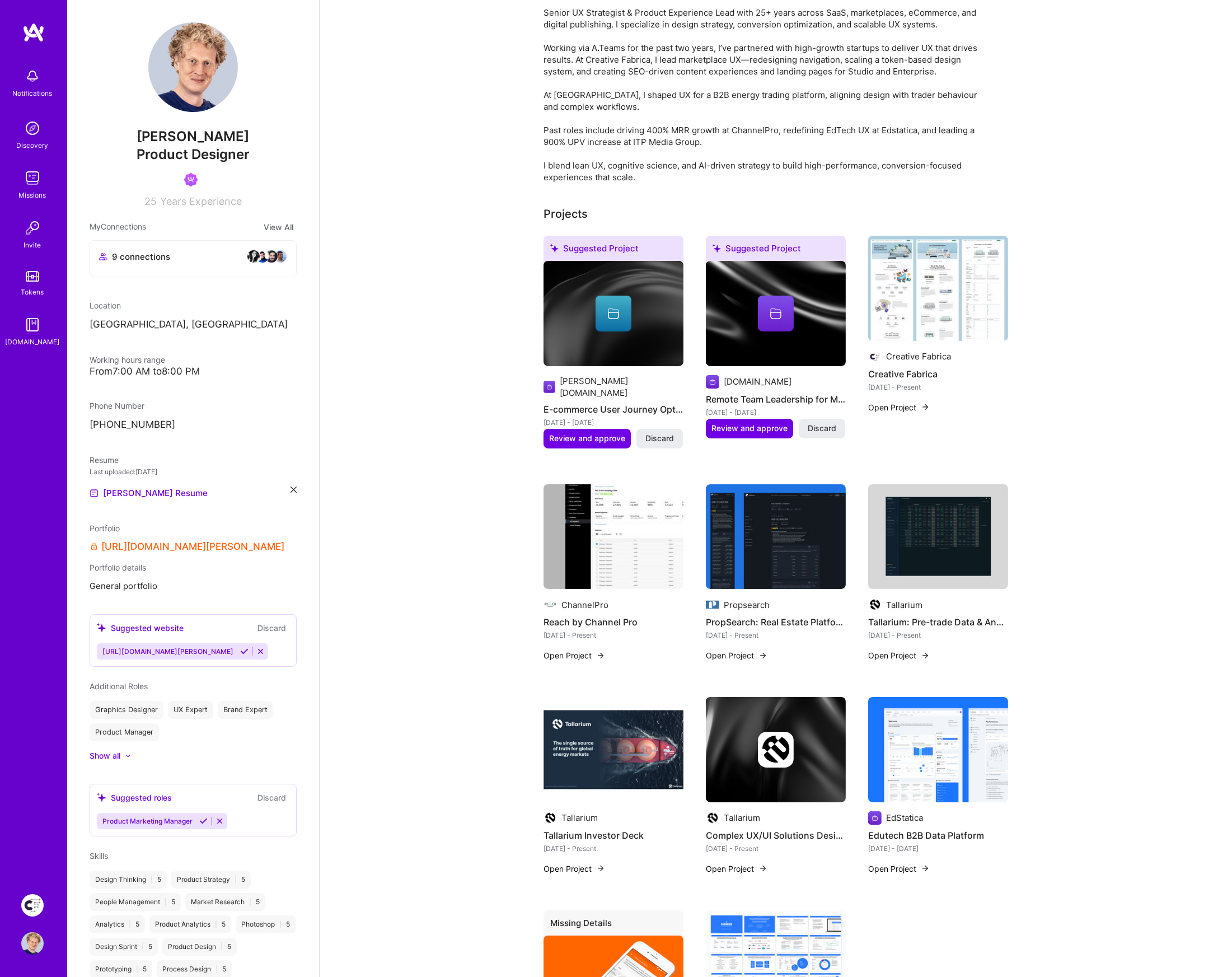
click at [829, 427] on span "Discard" at bounding box center [822, 428] width 29 height 11
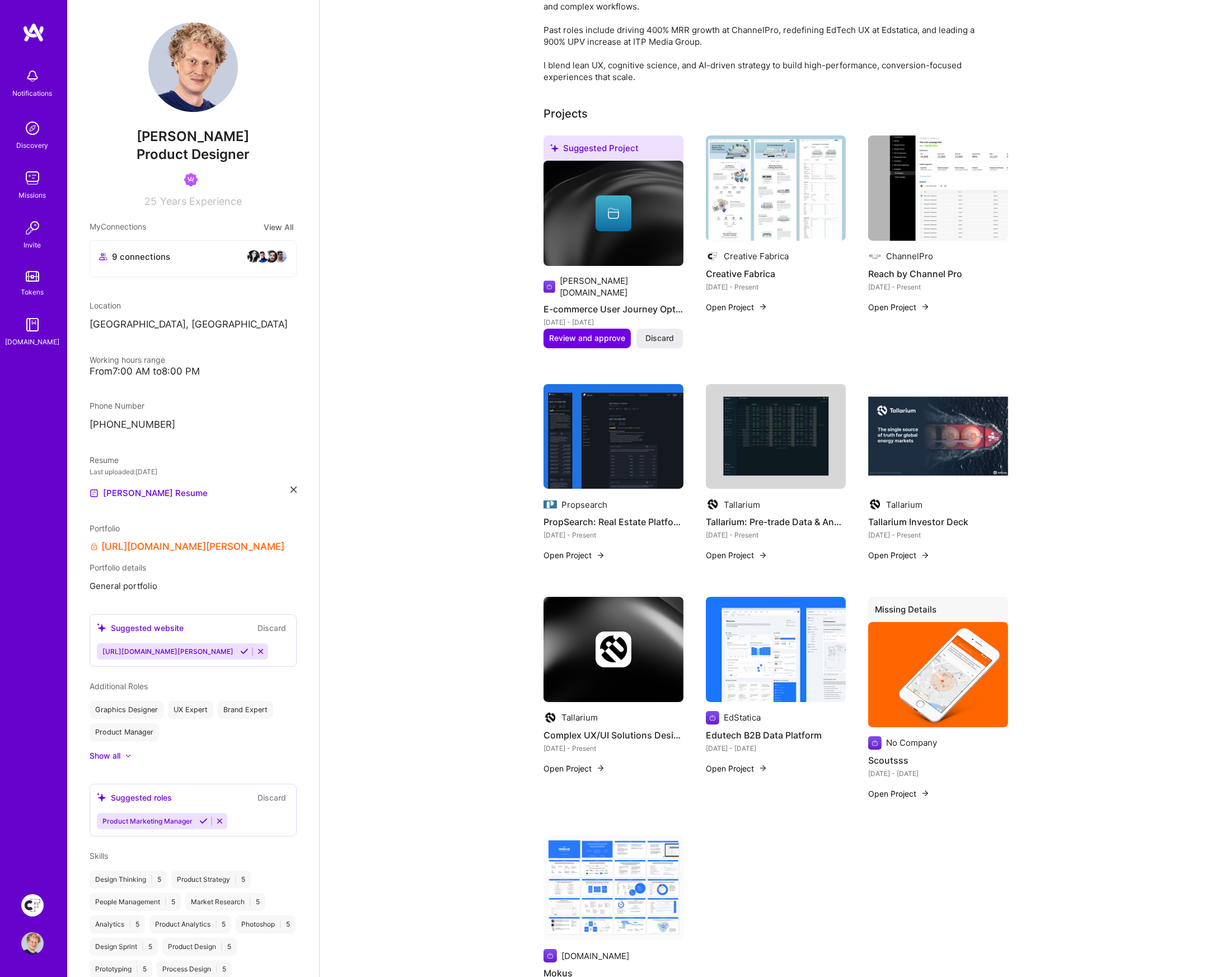
scroll to position [247, 0]
click at [669, 332] on span "Discard" at bounding box center [660, 337] width 29 height 11
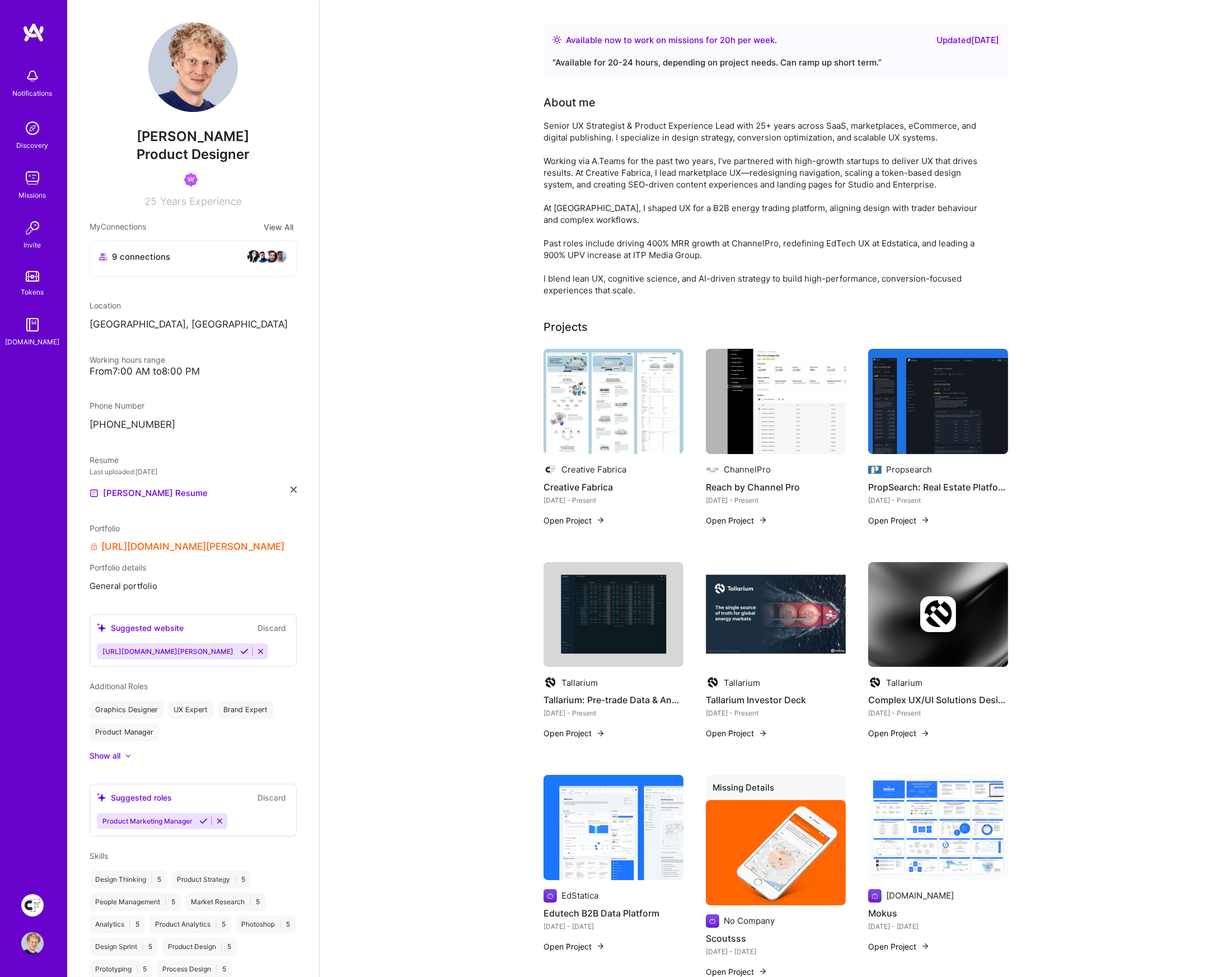
scroll to position [0, 0]
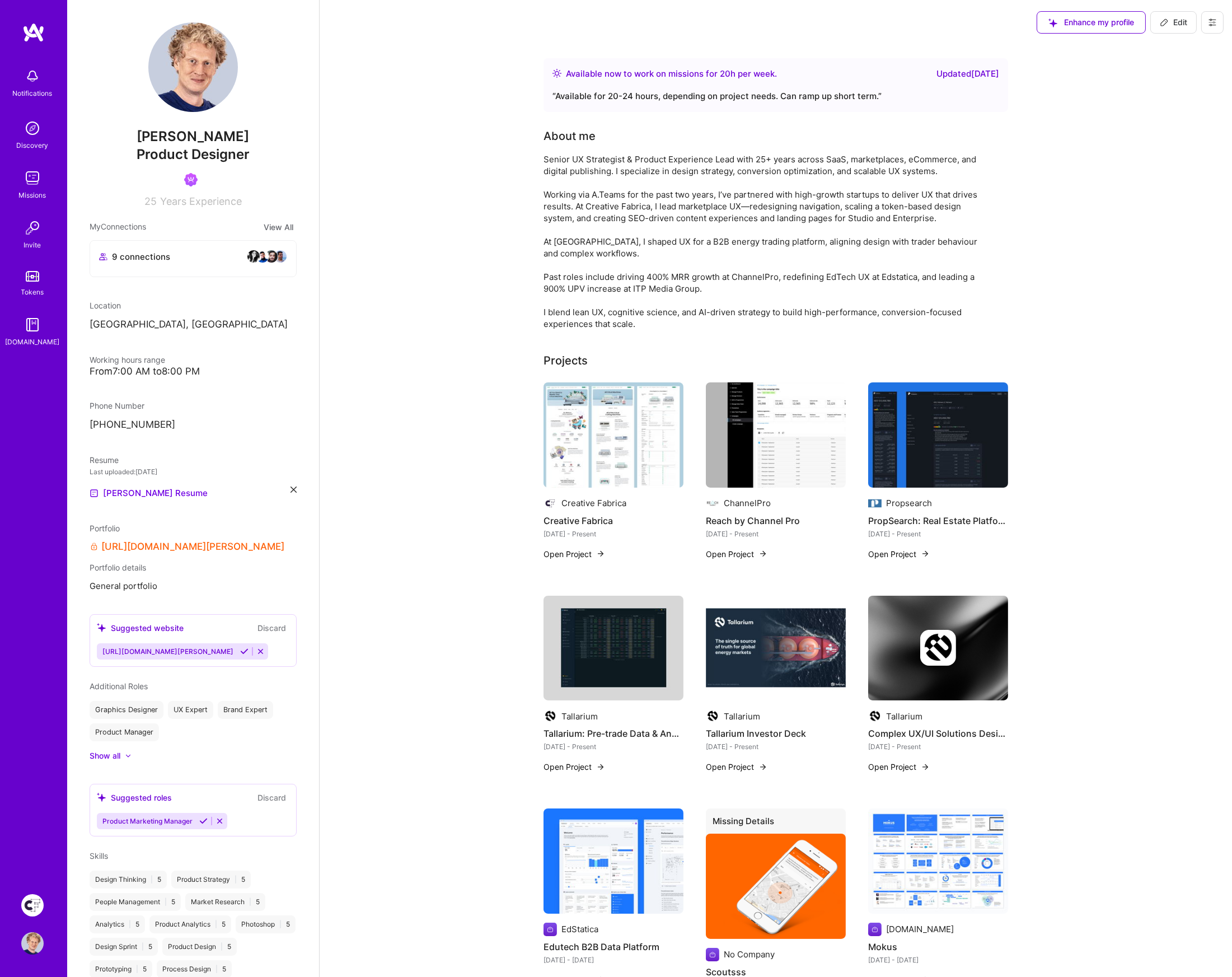
click at [31, 26] on img at bounding box center [33, 32] width 22 height 20
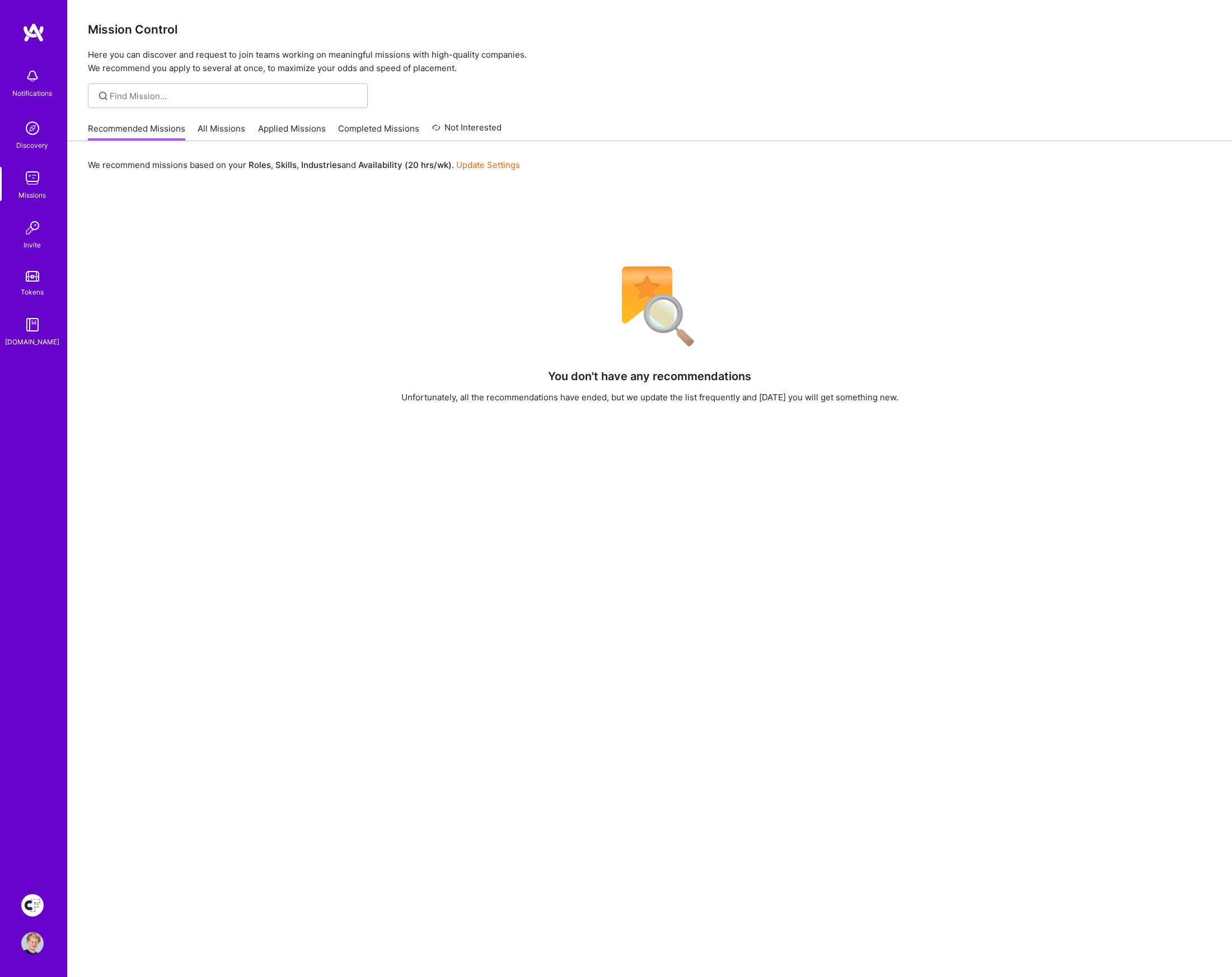
click at [221, 131] on link "All Missions" at bounding box center [222, 131] width 47 height 18
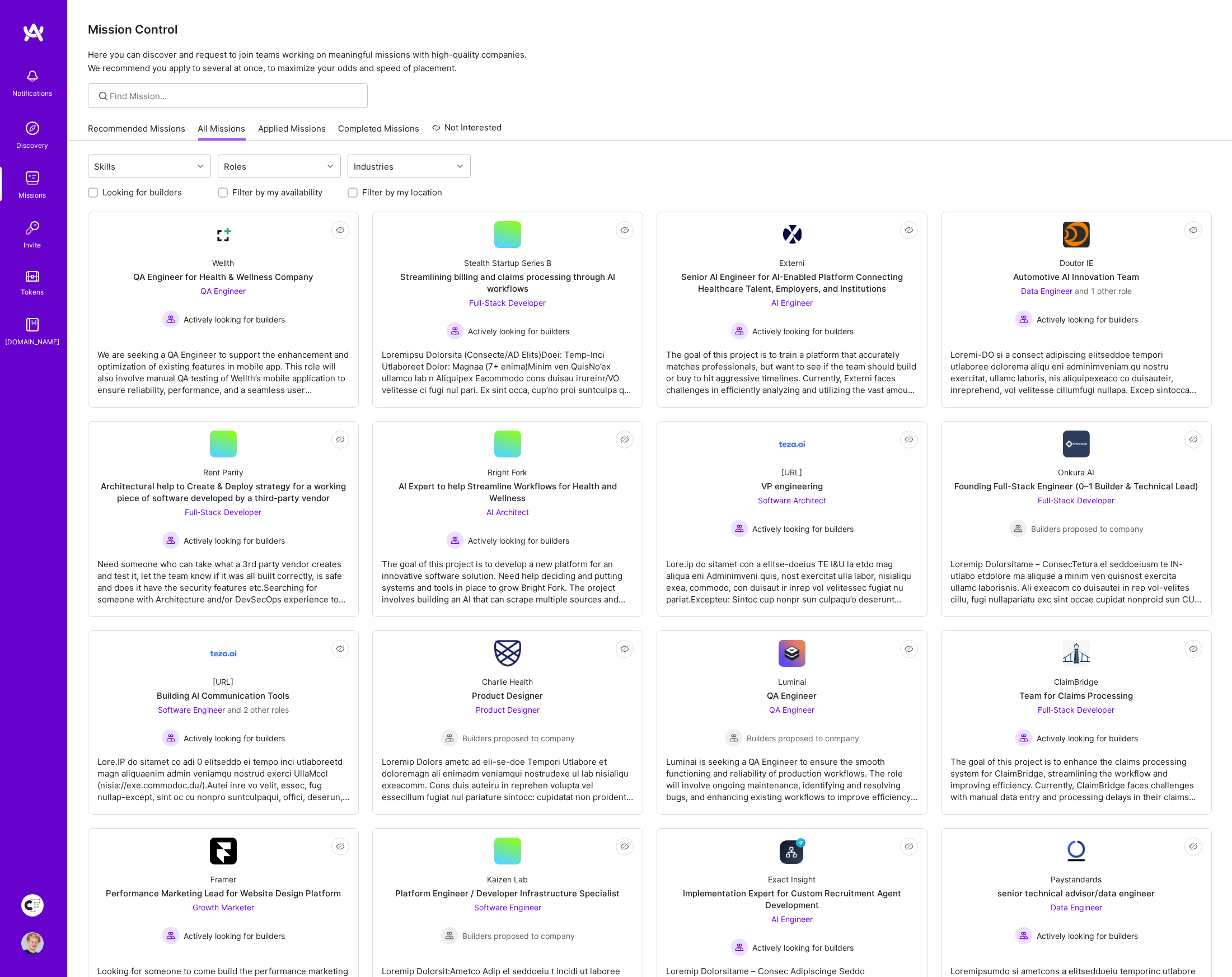
click at [220, 191] on input "Filter by my availability" at bounding box center [224, 193] width 8 height 8
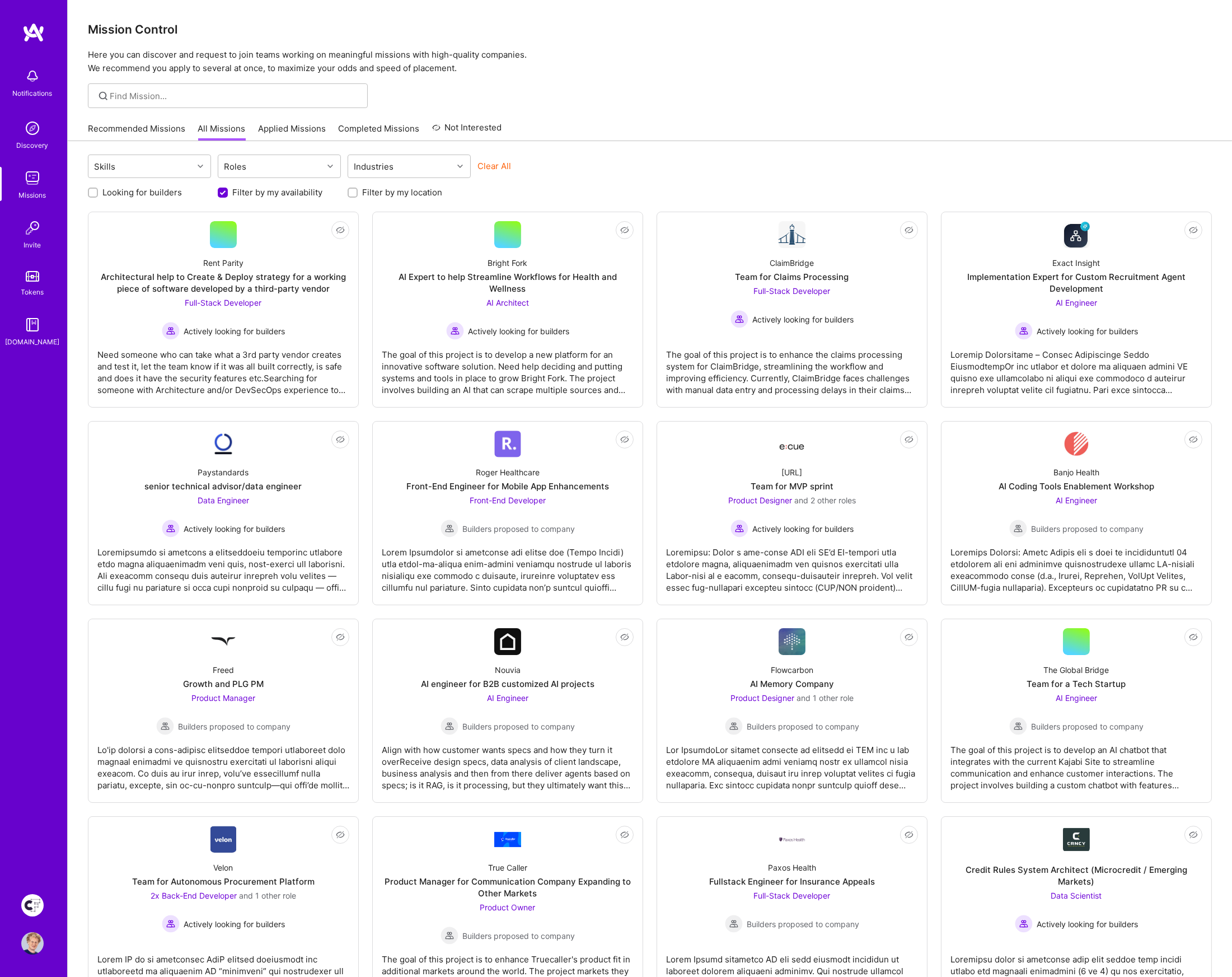
click at [222, 191] on input "Filter by my availability" at bounding box center [224, 193] width 10 height 10
checkbox input "false"
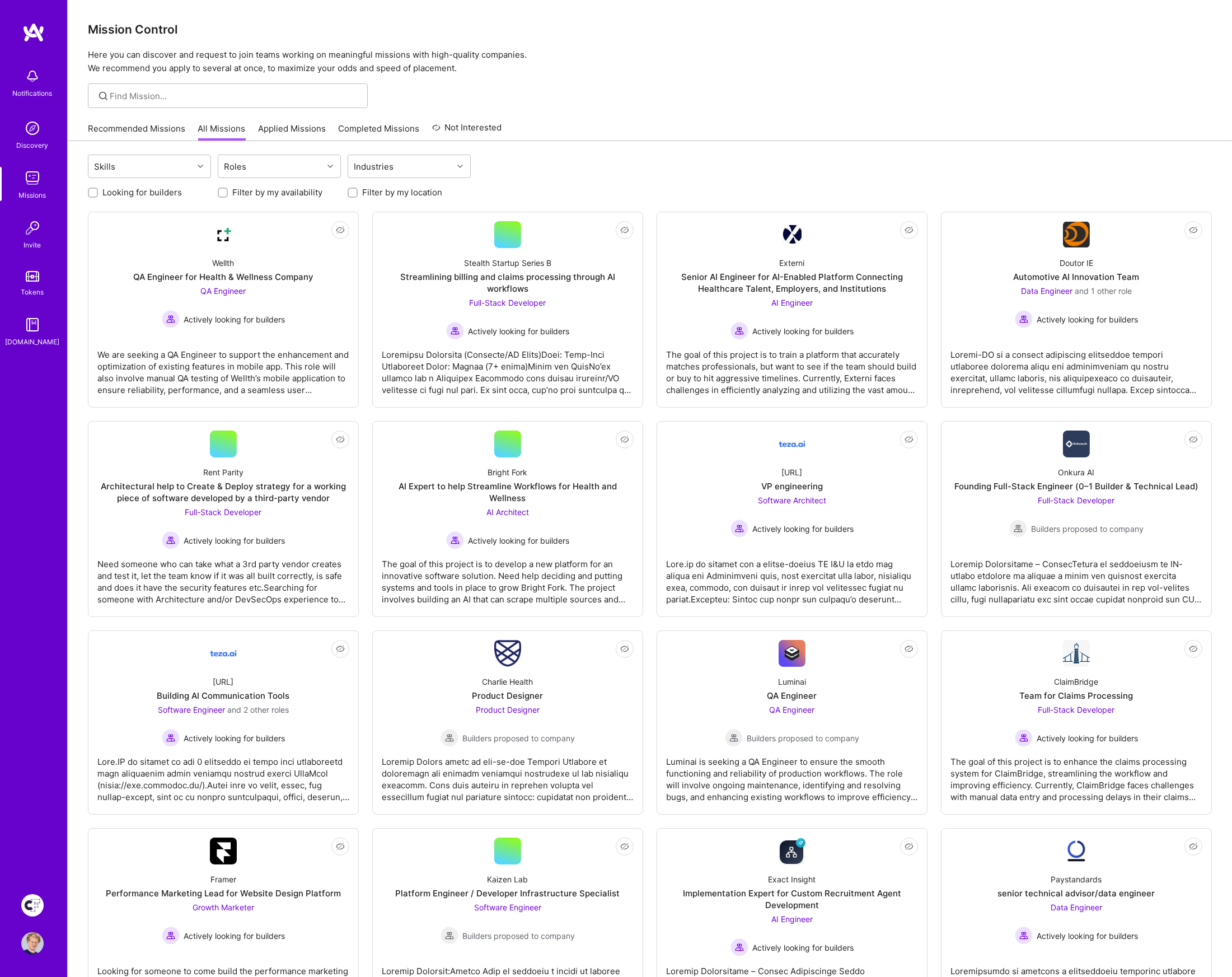
click at [351, 191] on input "Filter by my location" at bounding box center [354, 193] width 8 height 8
checkbox input "true"
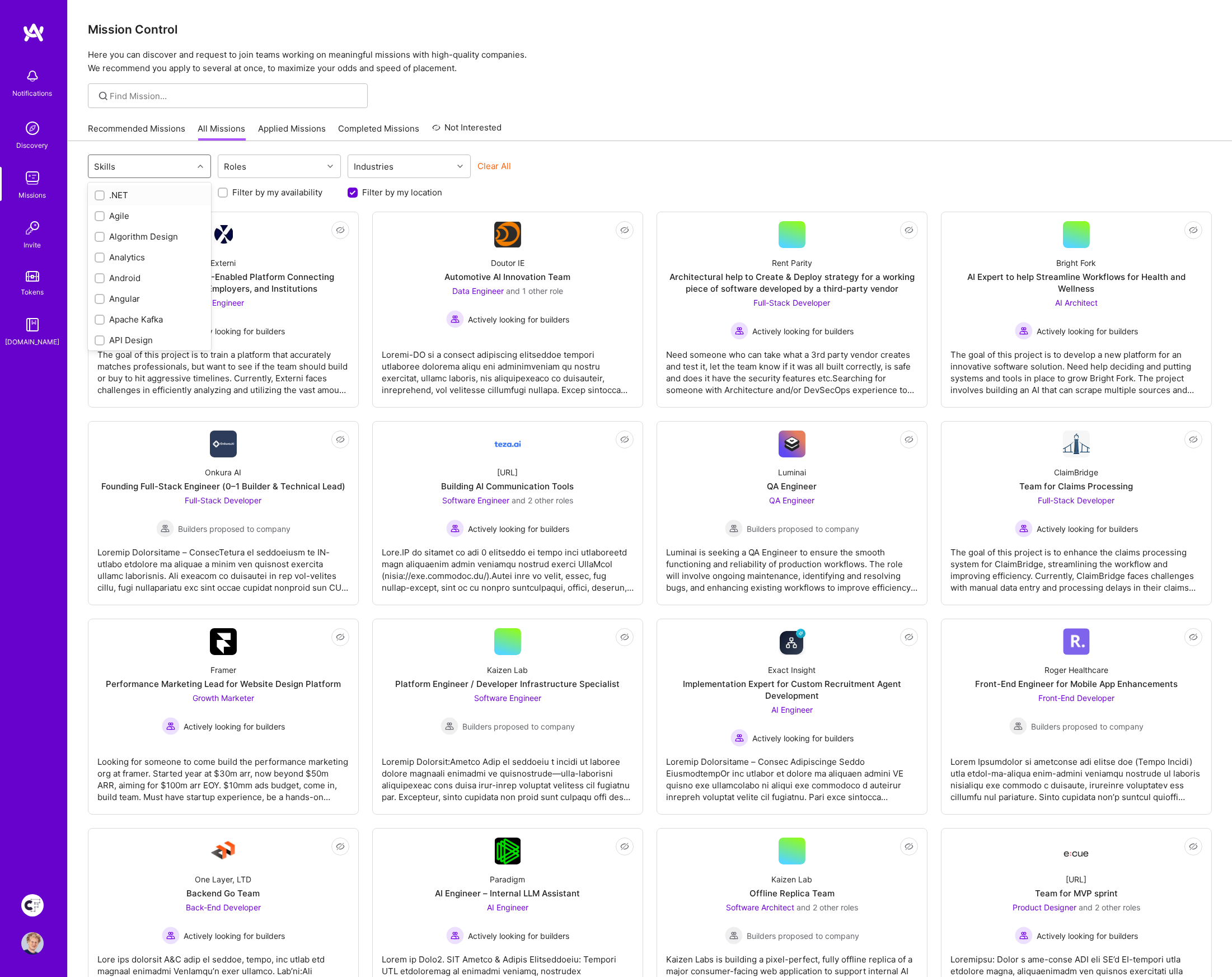
click at [130, 171] on div "Skills" at bounding box center [141, 166] width 105 height 22
click at [98, 275] on input "checkbox" at bounding box center [101, 278] width 8 height 8
checkbox input "true"
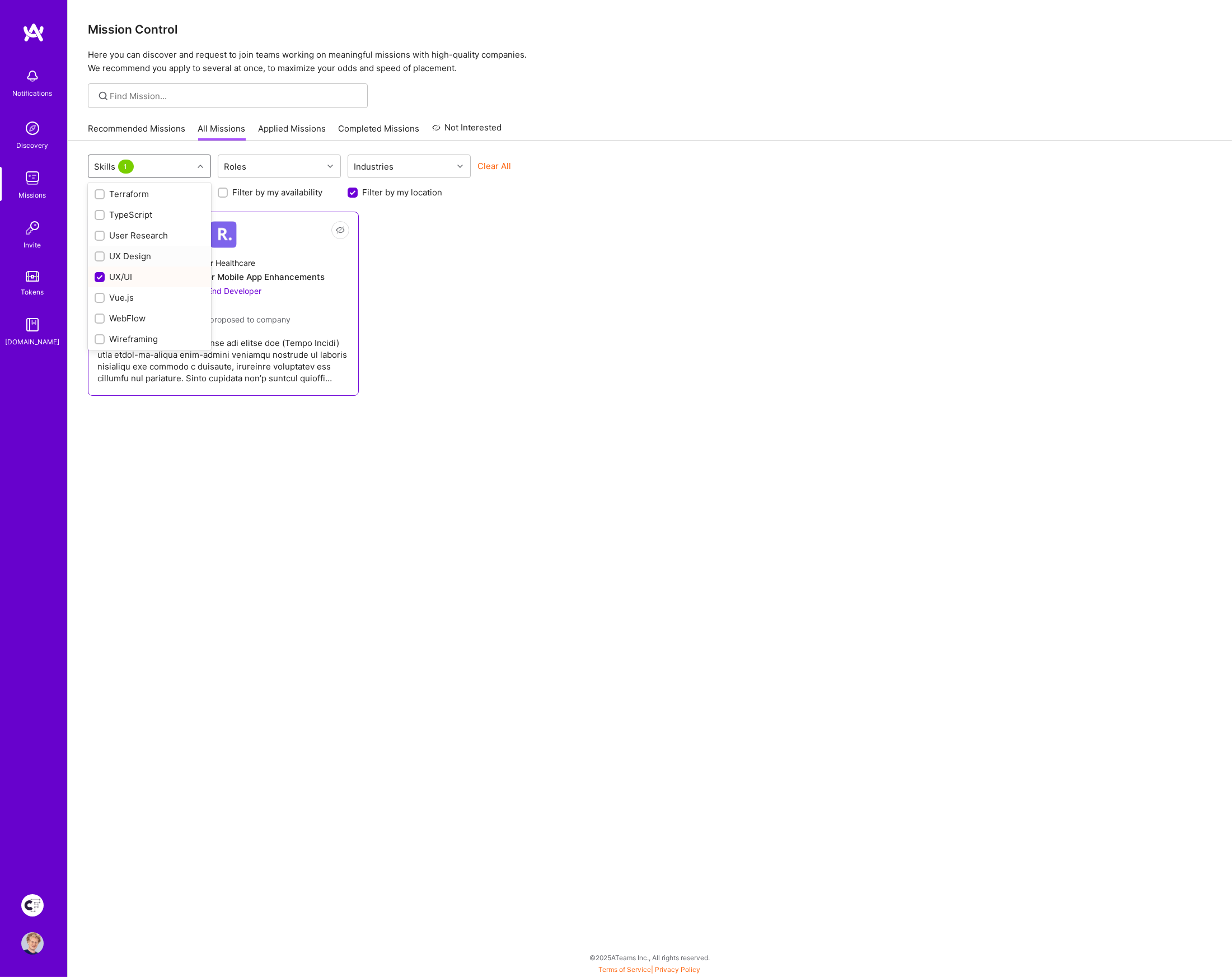
click at [98, 251] on div at bounding box center [99, 256] width 10 height 10
